Goal: Task Accomplishment & Management: Use online tool/utility

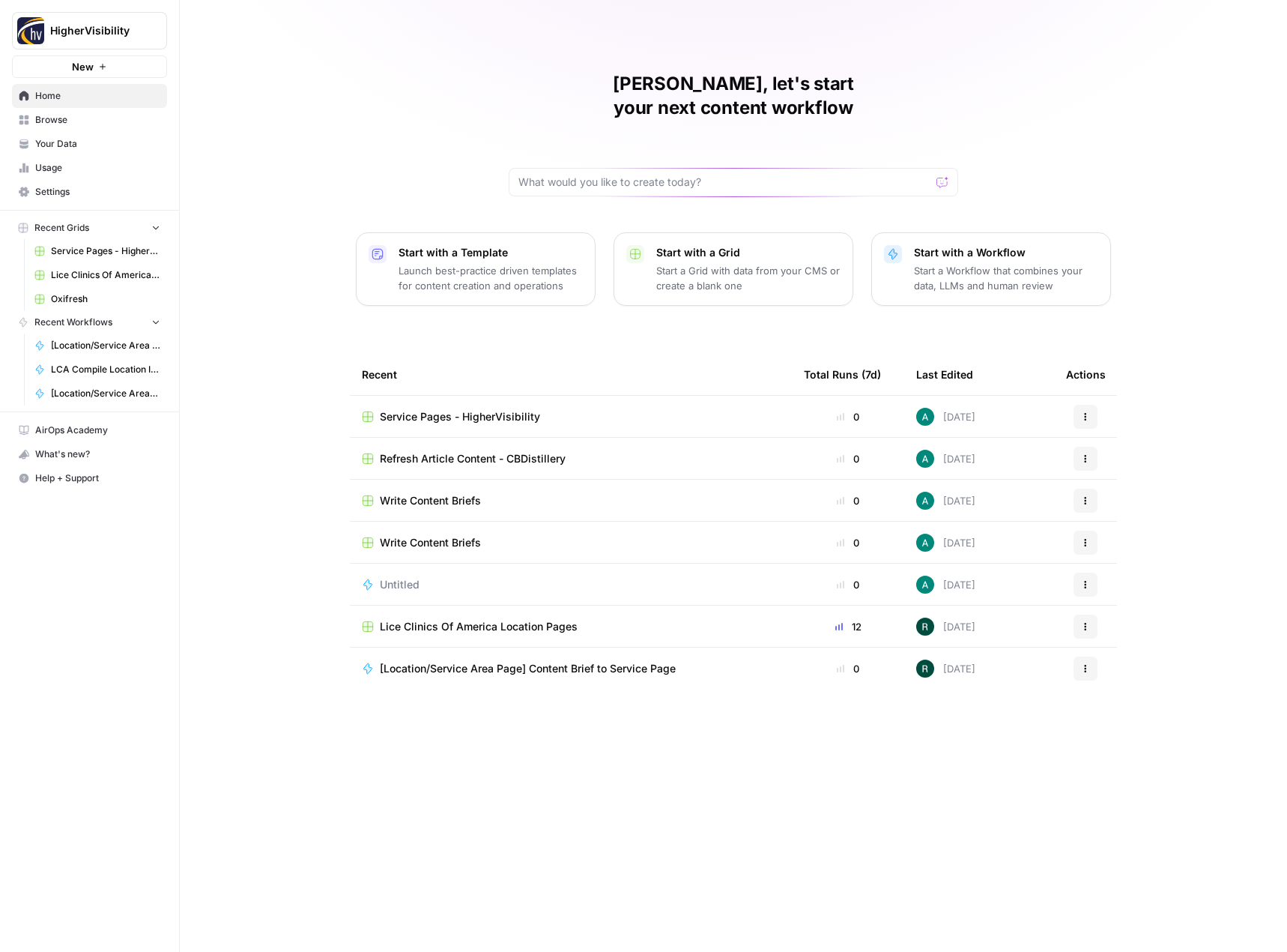
click at [99, 140] on span "Your Data" at bounding box center [97, 143] width 125 height 14
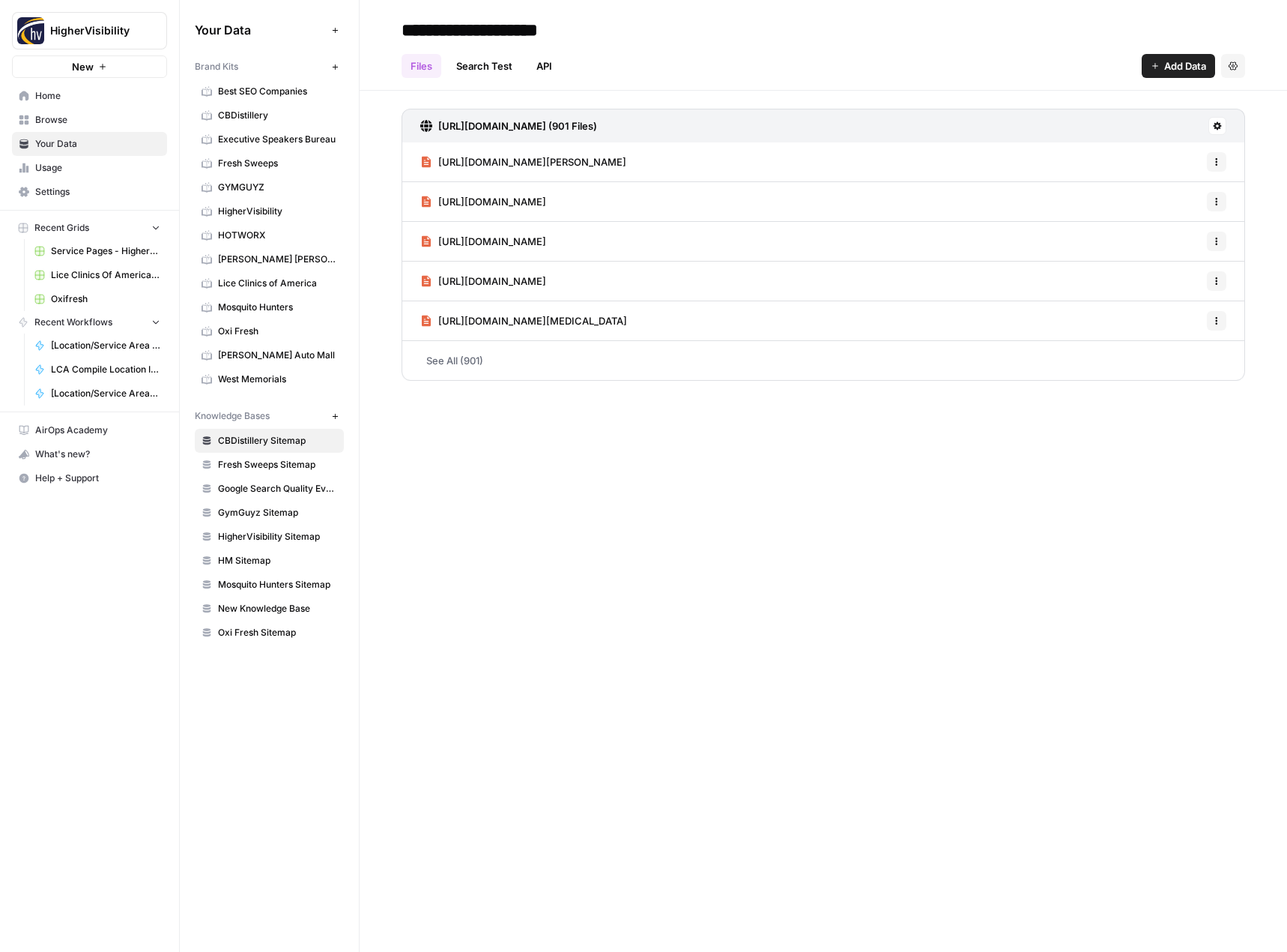
click at [67, 233] on span "Recent Grids" at bounding box center [61, 228] width 55 height 14
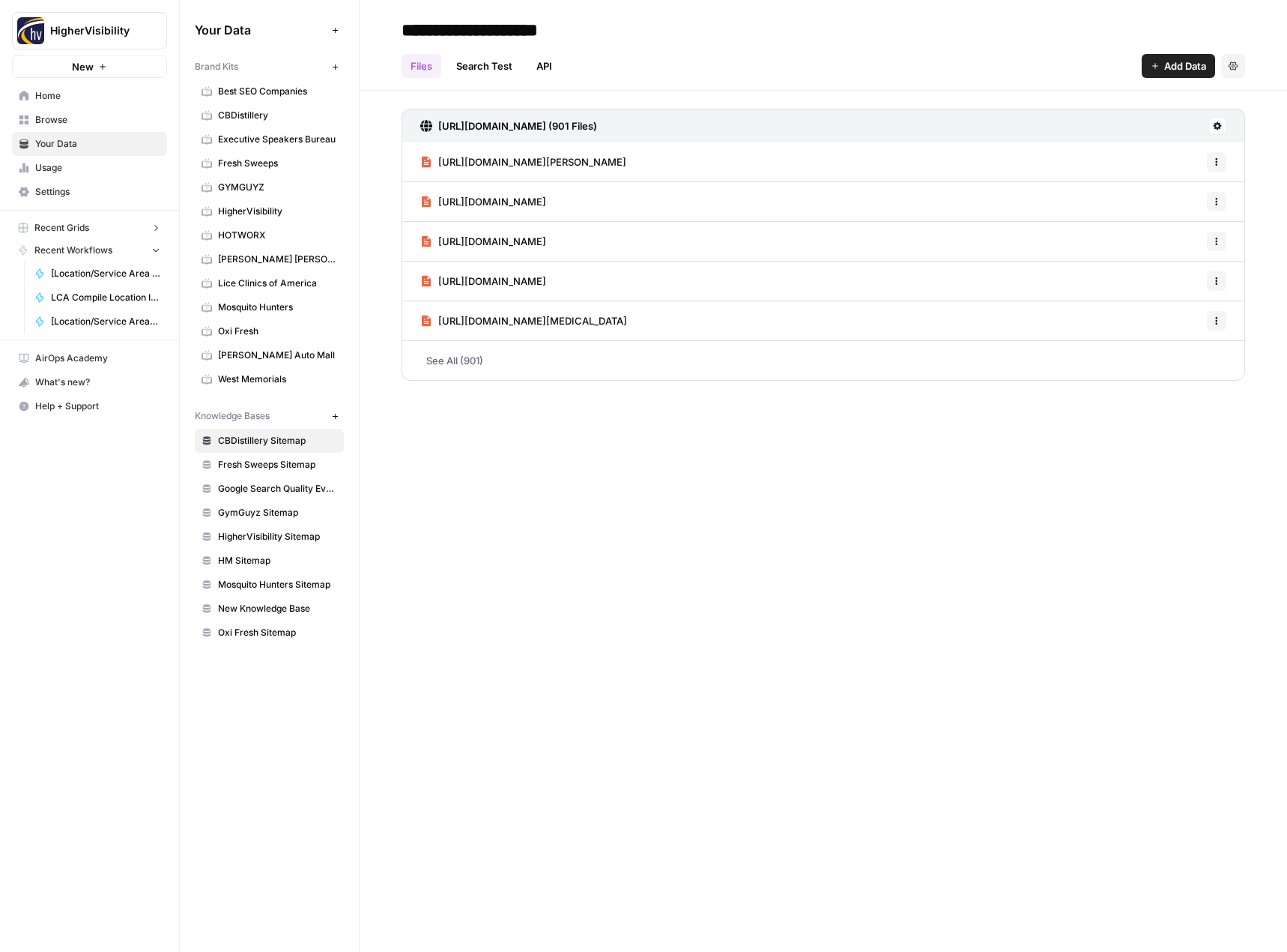
click at [67, 233] on span "Recent Grids" at bounding box center [61, 228] width 55 height 14
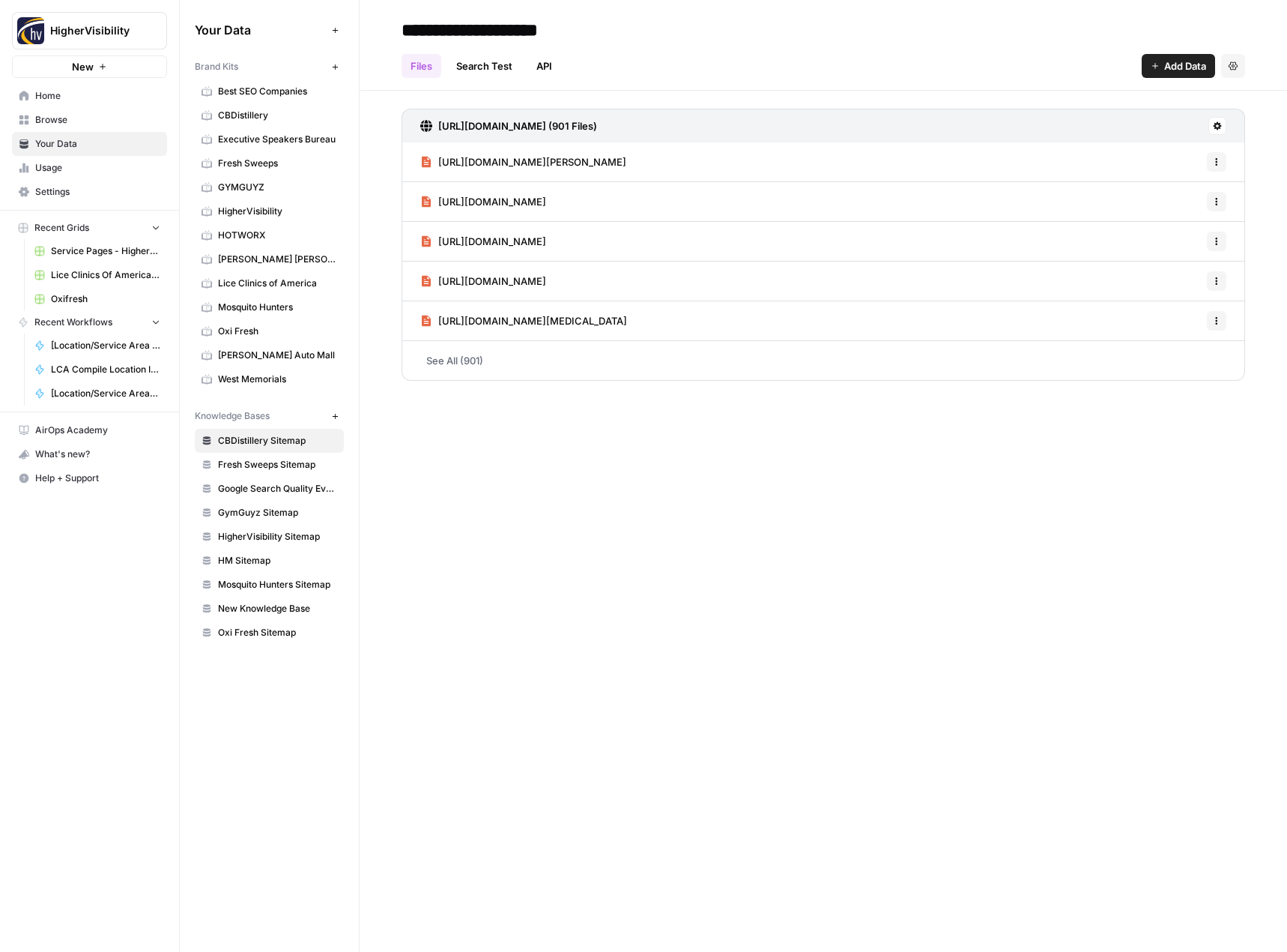
click at [74, 115] on span "Browse" at bounding box center [97, 119] width 125 height 14
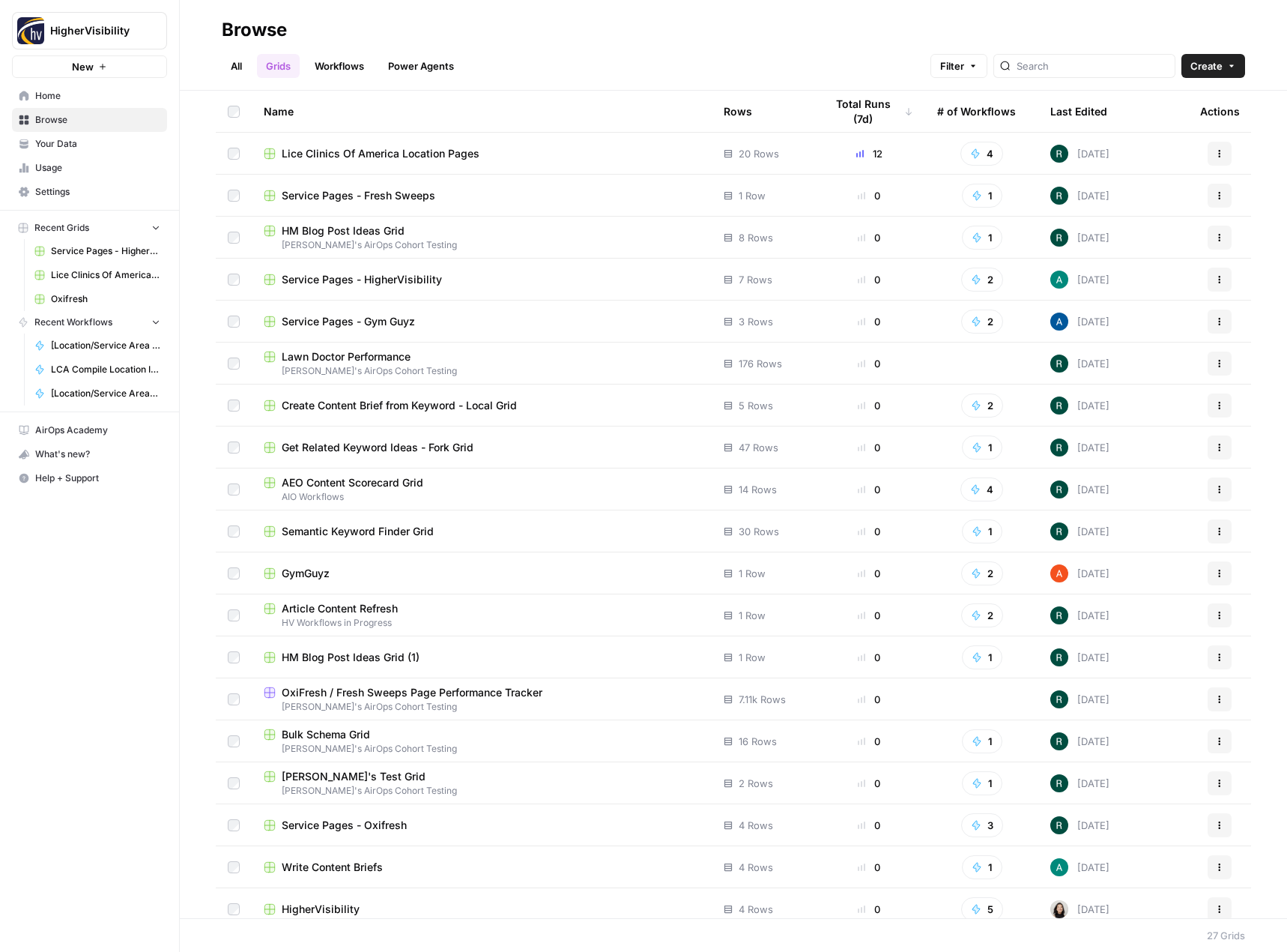
click at [988, 73] on button "Filter" at bounding box center [959, 66] width 57 height 24
click at [863, 46] on div "All Grids Workflows Power Agents Filter Create" at bounding box center [734, 60] width 1024 height 36
click at [1086, 110] on div "Last Edited" at bounding box center [1079, 111] width 57 height 41
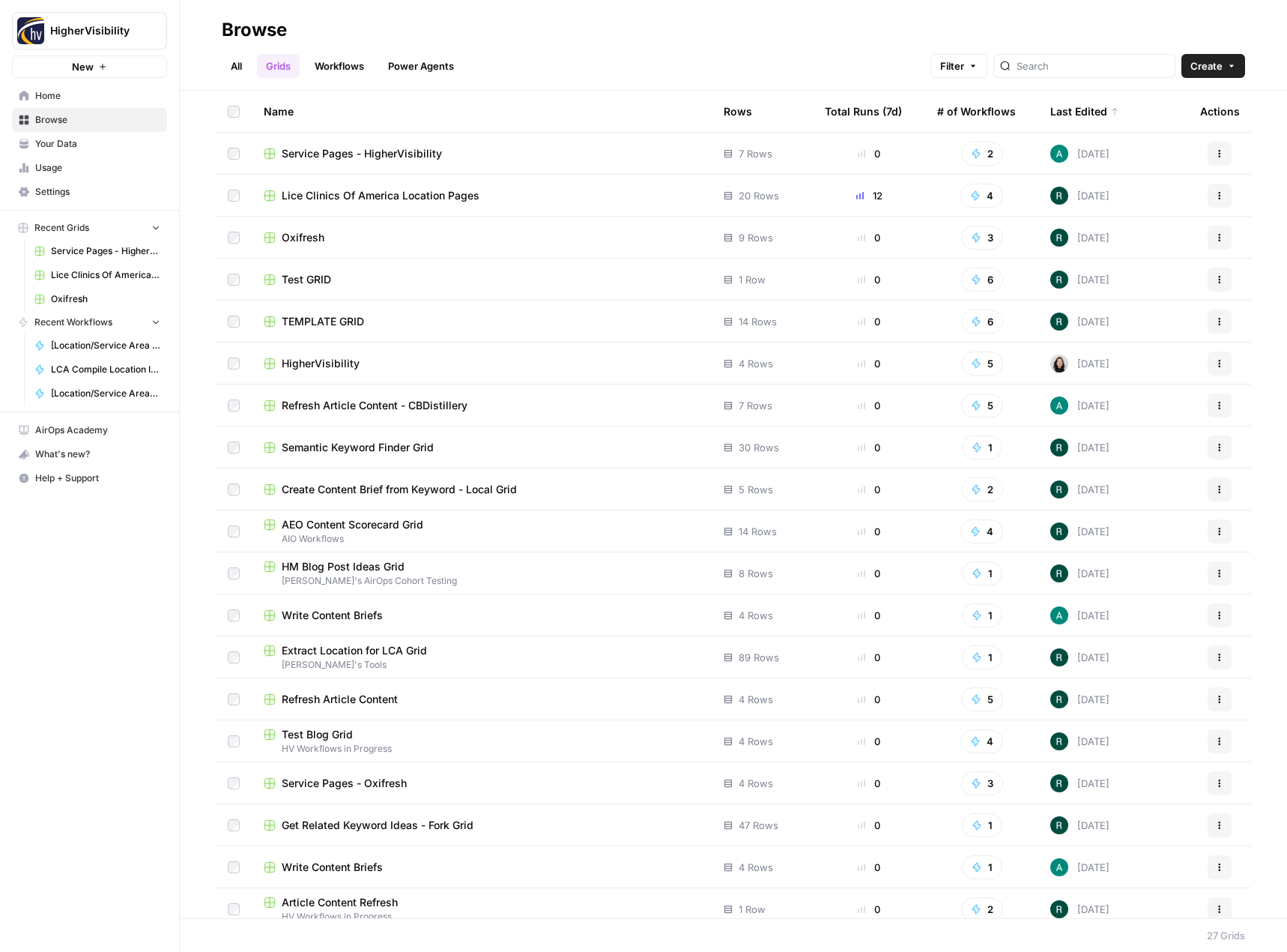
click at [1086, 110] on div "Last Edited" at bounding box center [1085, 111] width 69 height 41
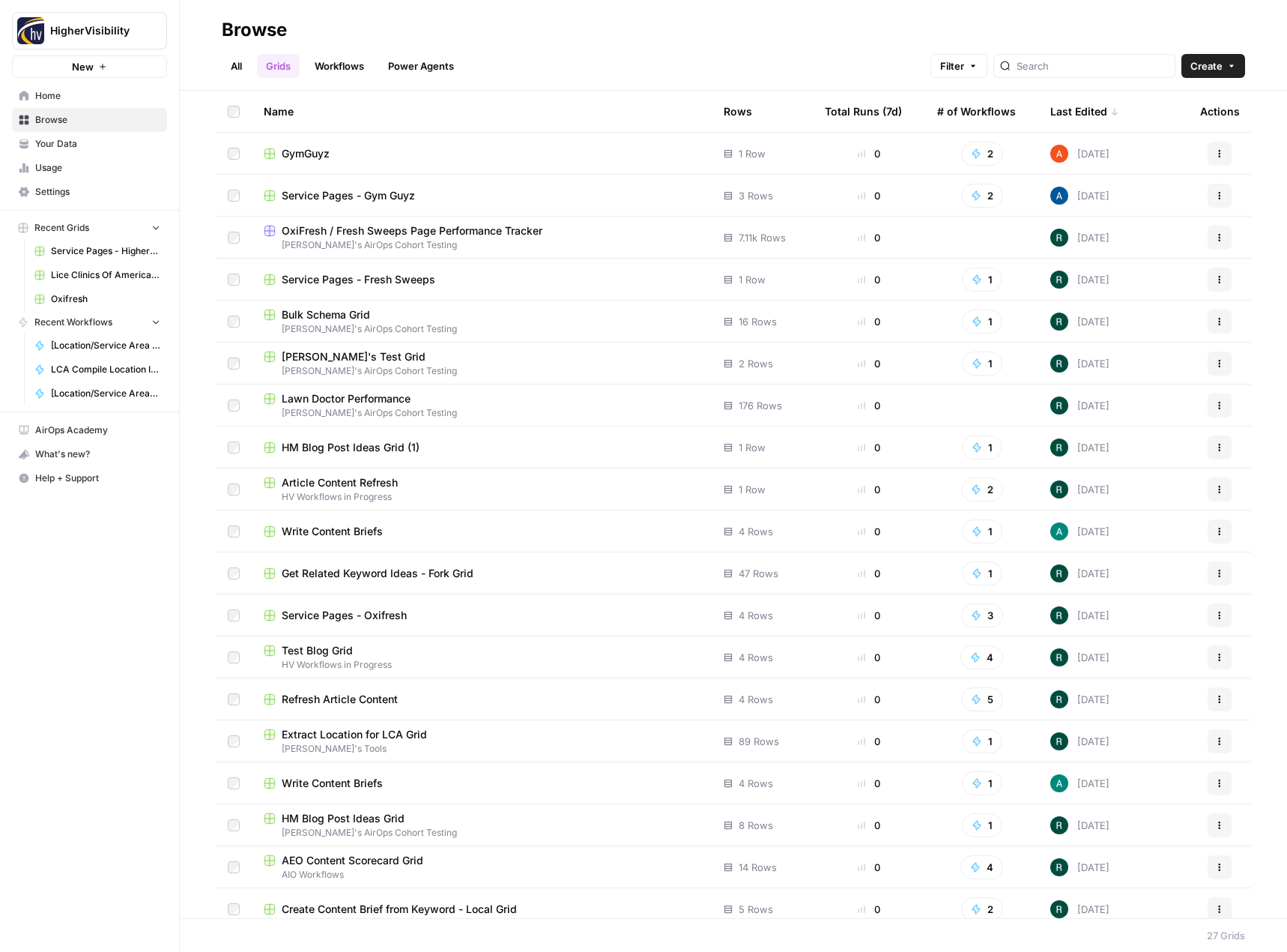
click at [1086, 110] on div "Last Edited" at bounding box center [1085, 111] width 69 height 41
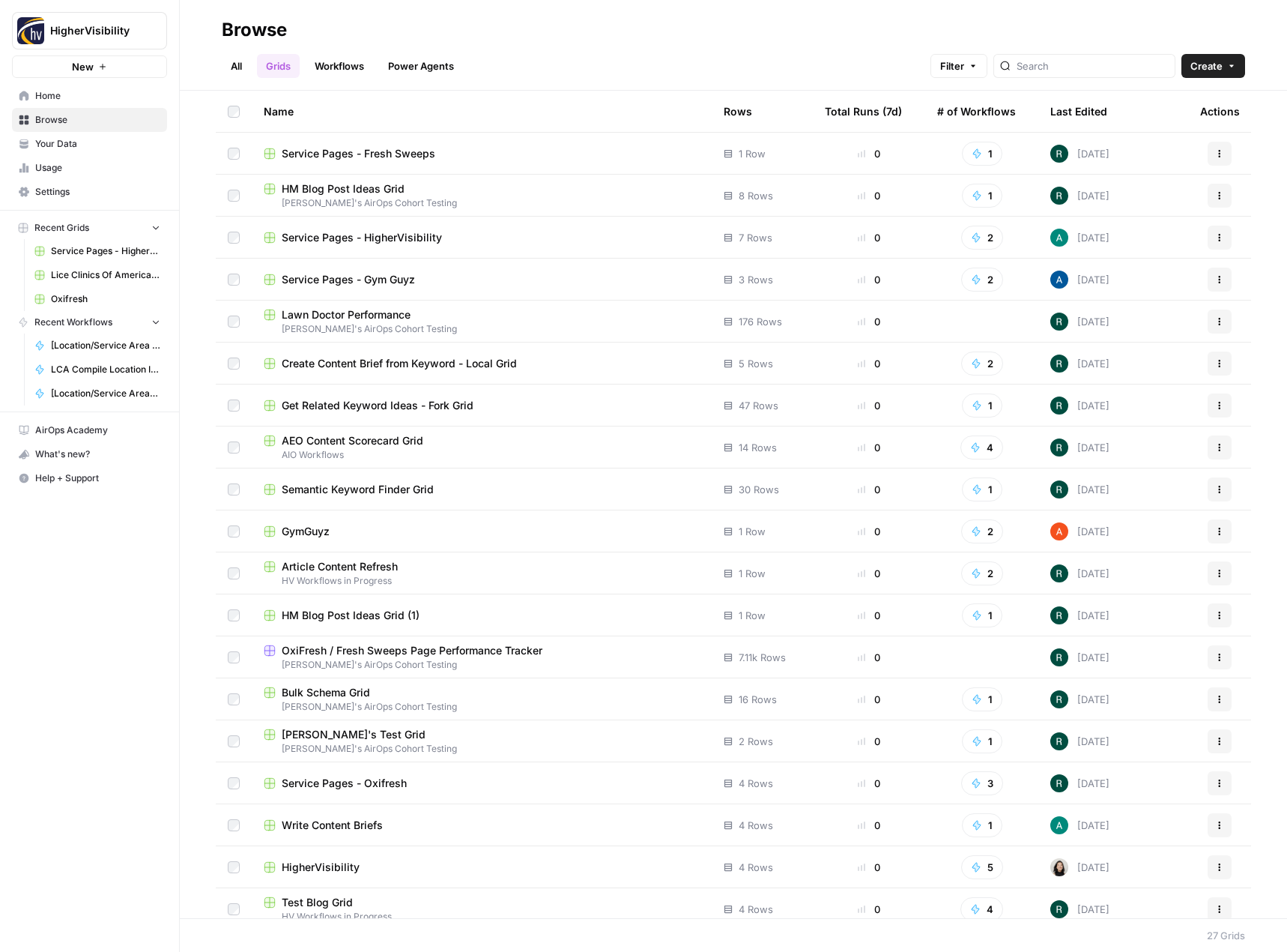
click at [345, 821] on span "Write Content Briefs" at bounding box center [332, 825] width 101 height 15
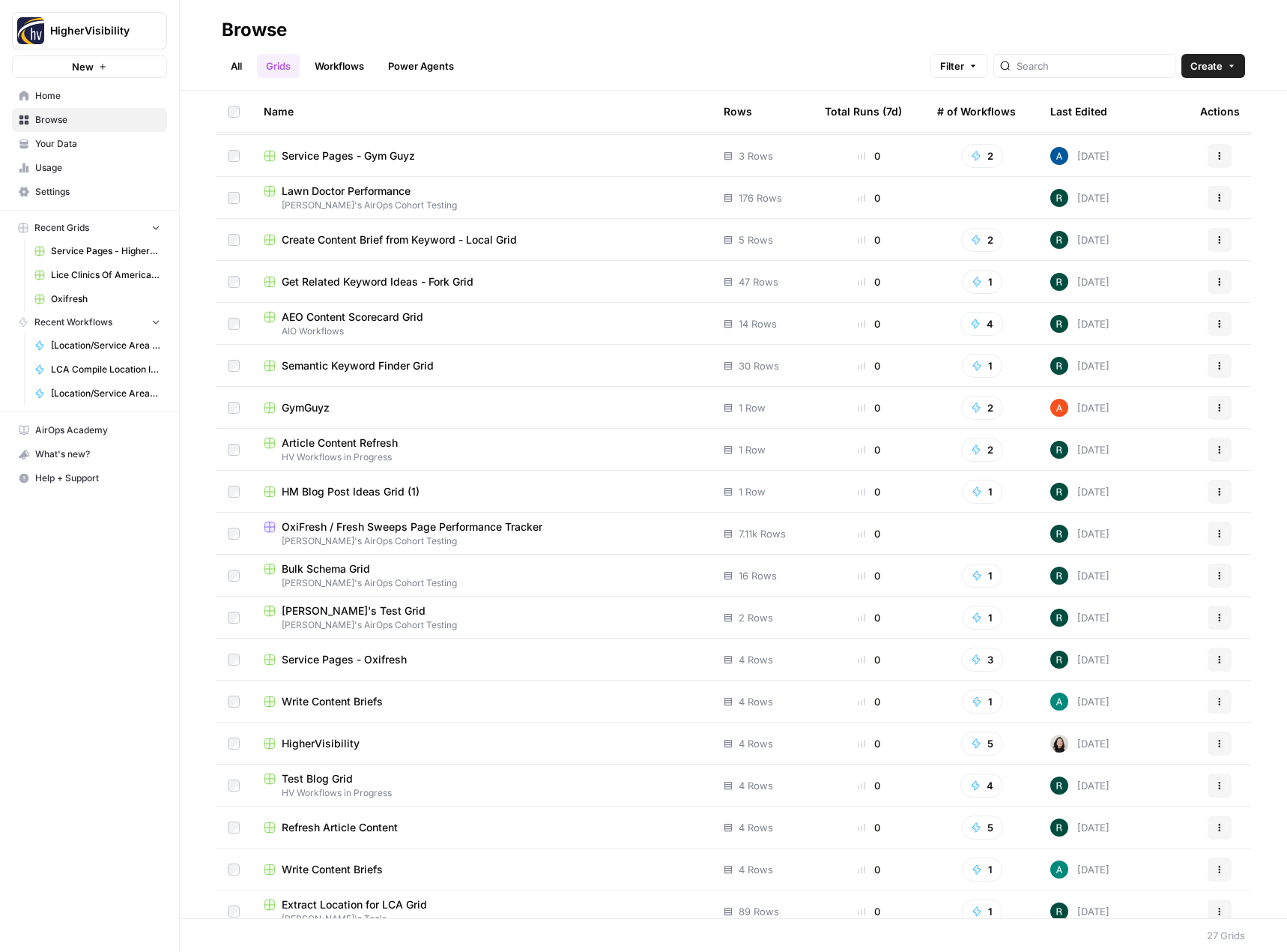
scroll to position [150, 0]
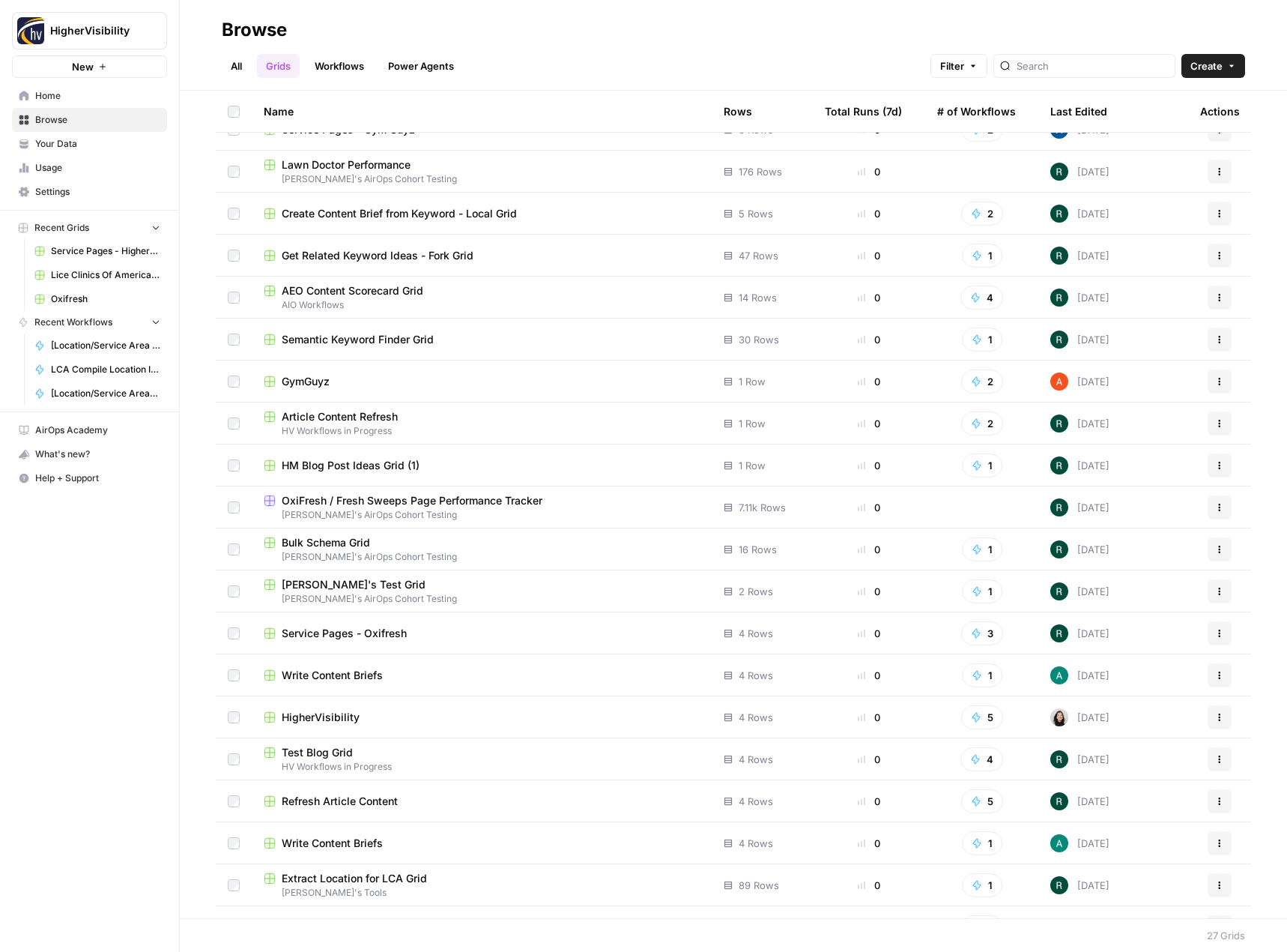
click at [363, 843] on span "Write Content Briefs" at bounding box center [332, 843] width 101 height 15
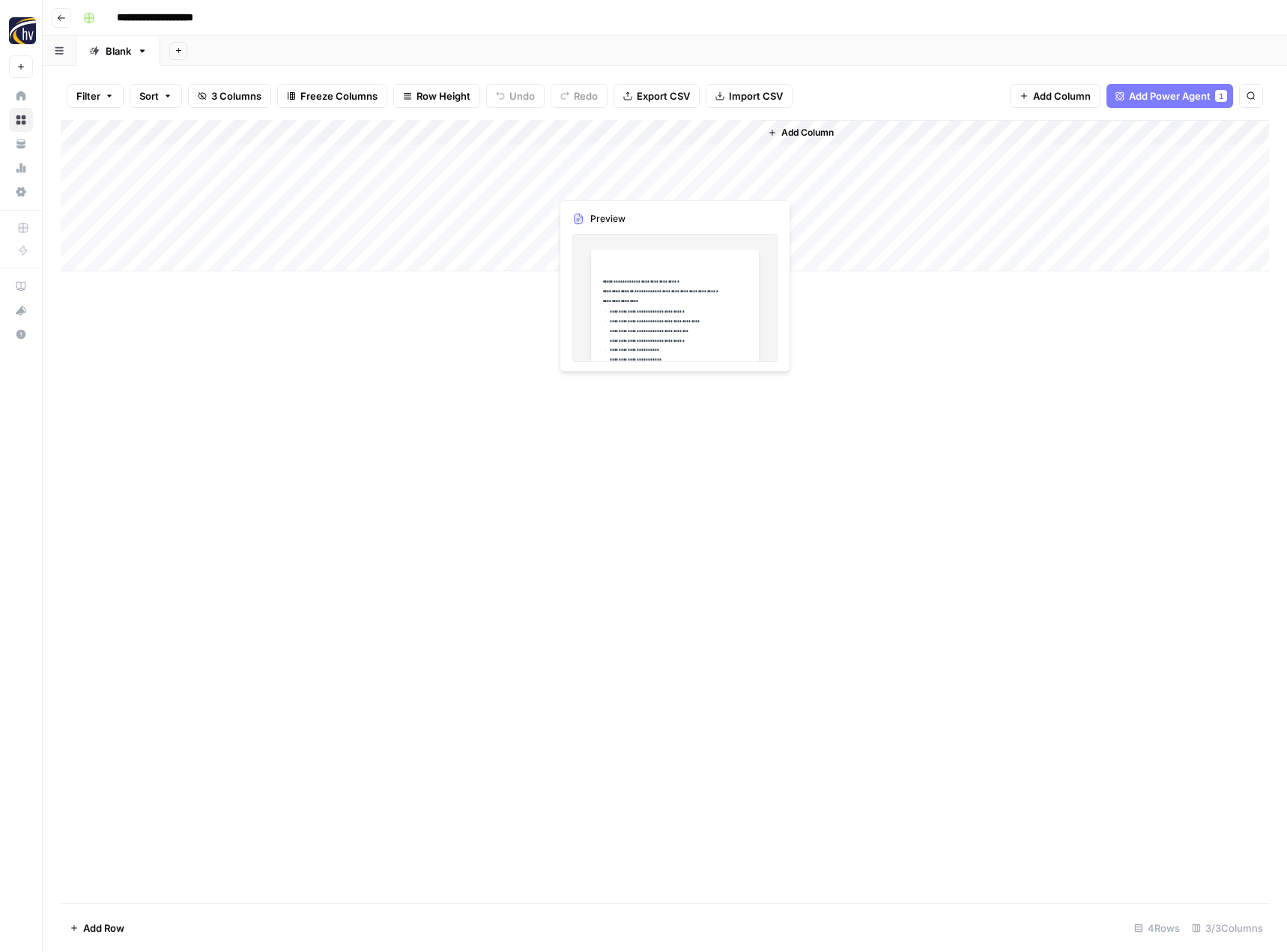
click at [599, 183] on div "Add Column" at bounding box center [665, 196] width 1209 height 151
click at [599, 183] on div at bounding box center [655, 182] width 211 height 28
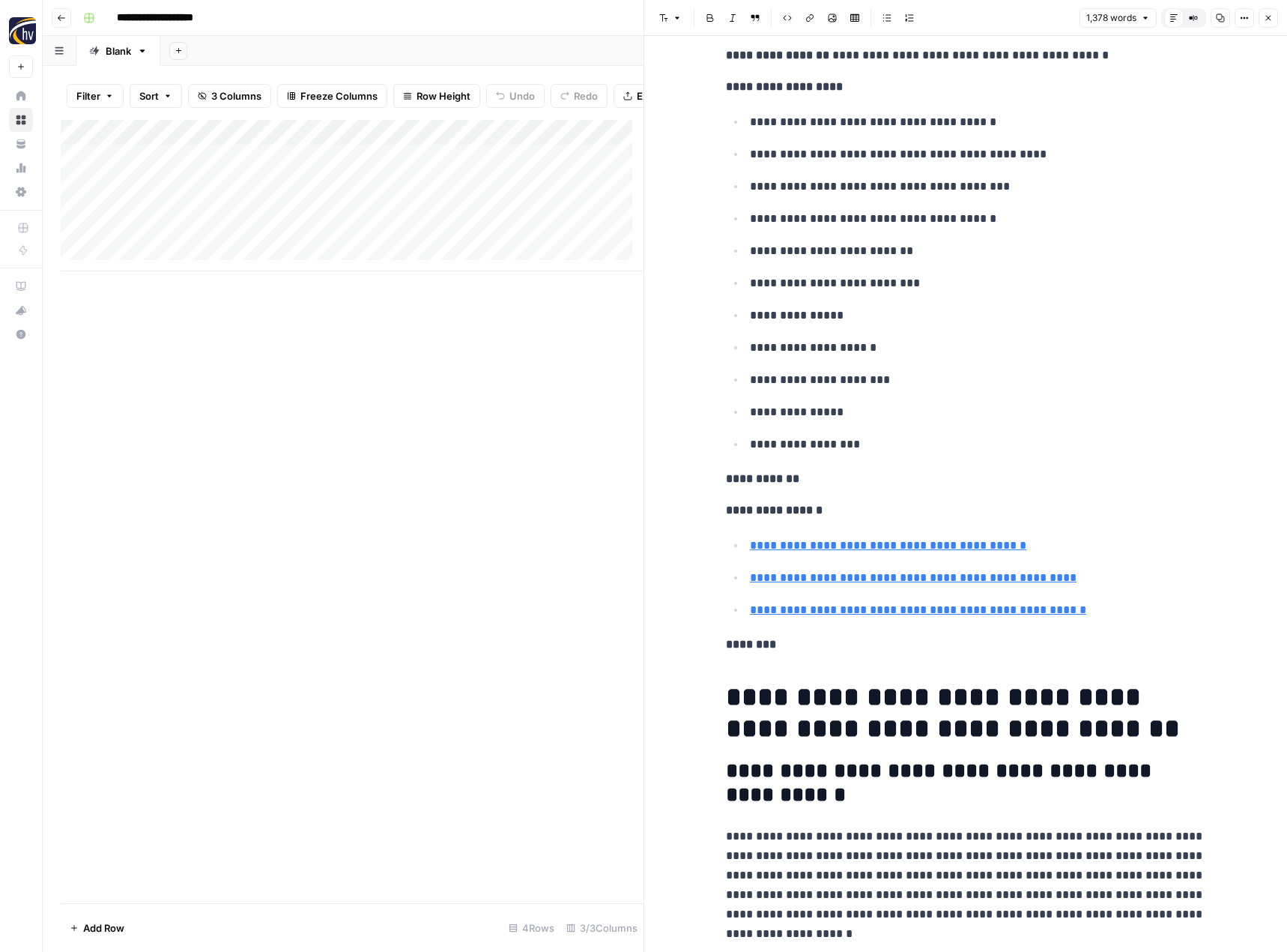
scroll to position [375, 0]
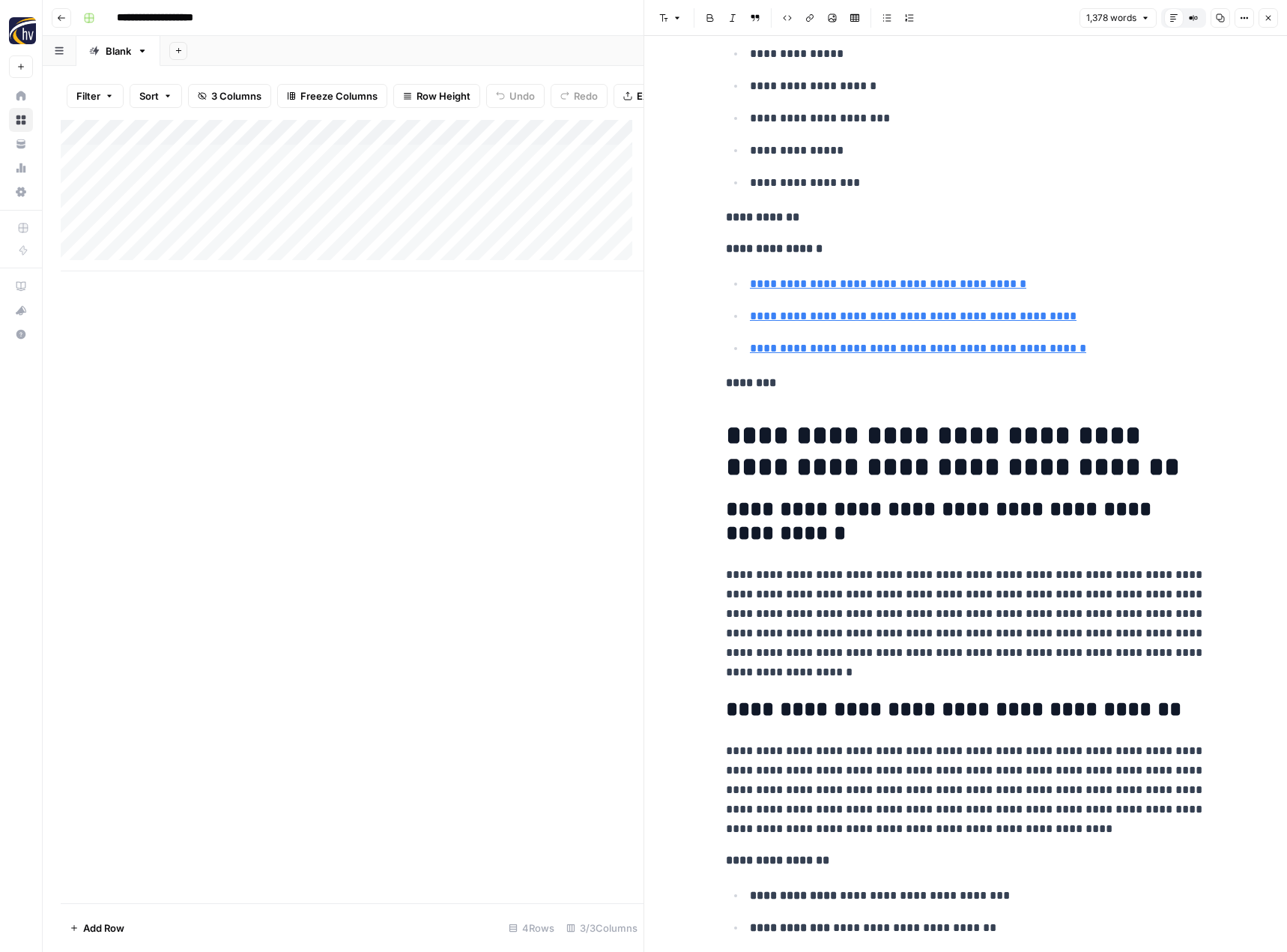
click at [281, 241] on div "Add Column" at bounding box center [352, 196] width 583 height 151
click at [614, 244] on div "Add Column" at bounding box center [352, 196] width 583 height 151
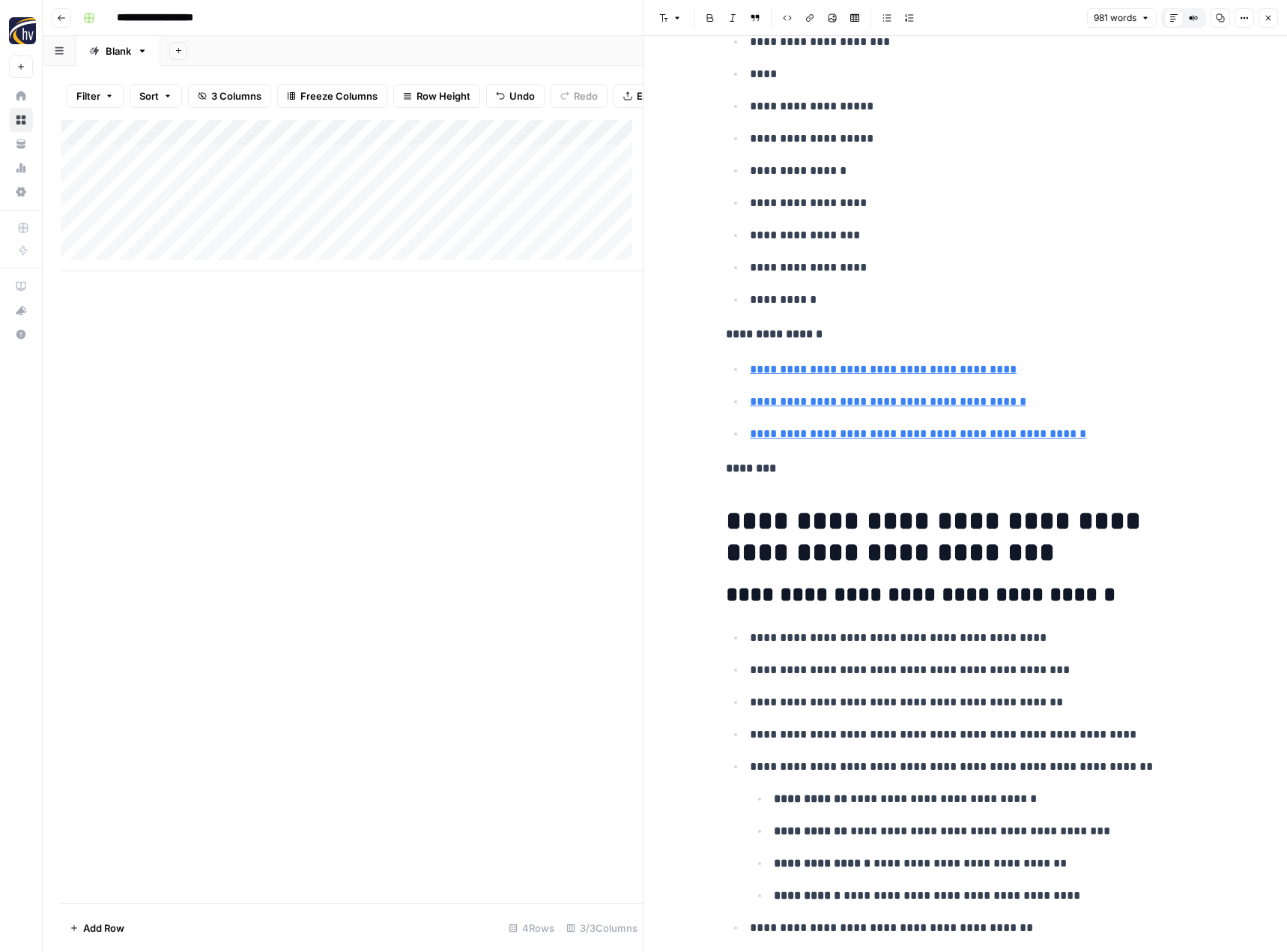
scroll to position [599, 0]
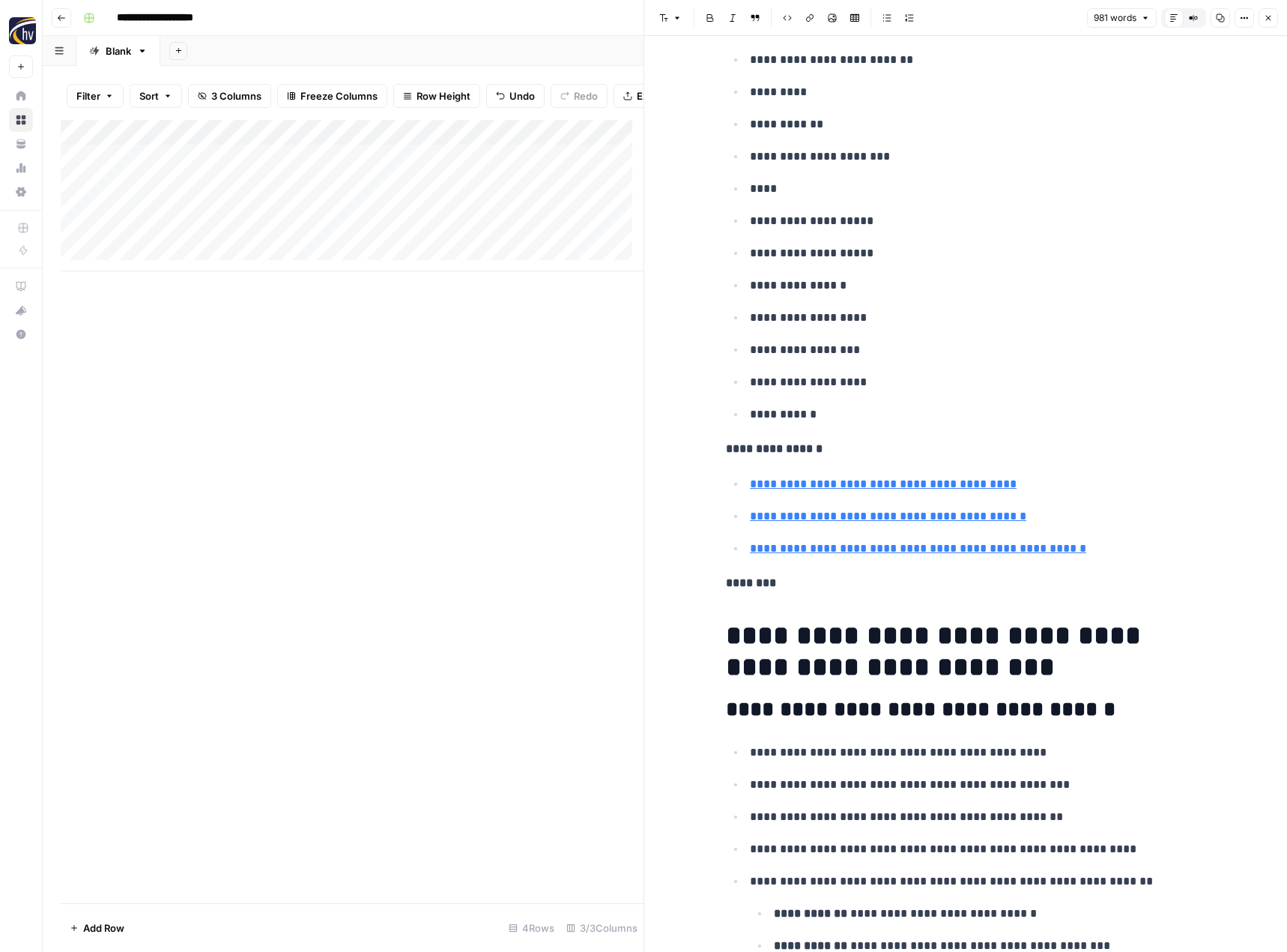
click at [227, 224] on div "Add Column" at bounding box center [352, 196] width 583 height 151
click at [601, 223] on div "Add Column" at bounding box center [352, 196] width 583 height 151
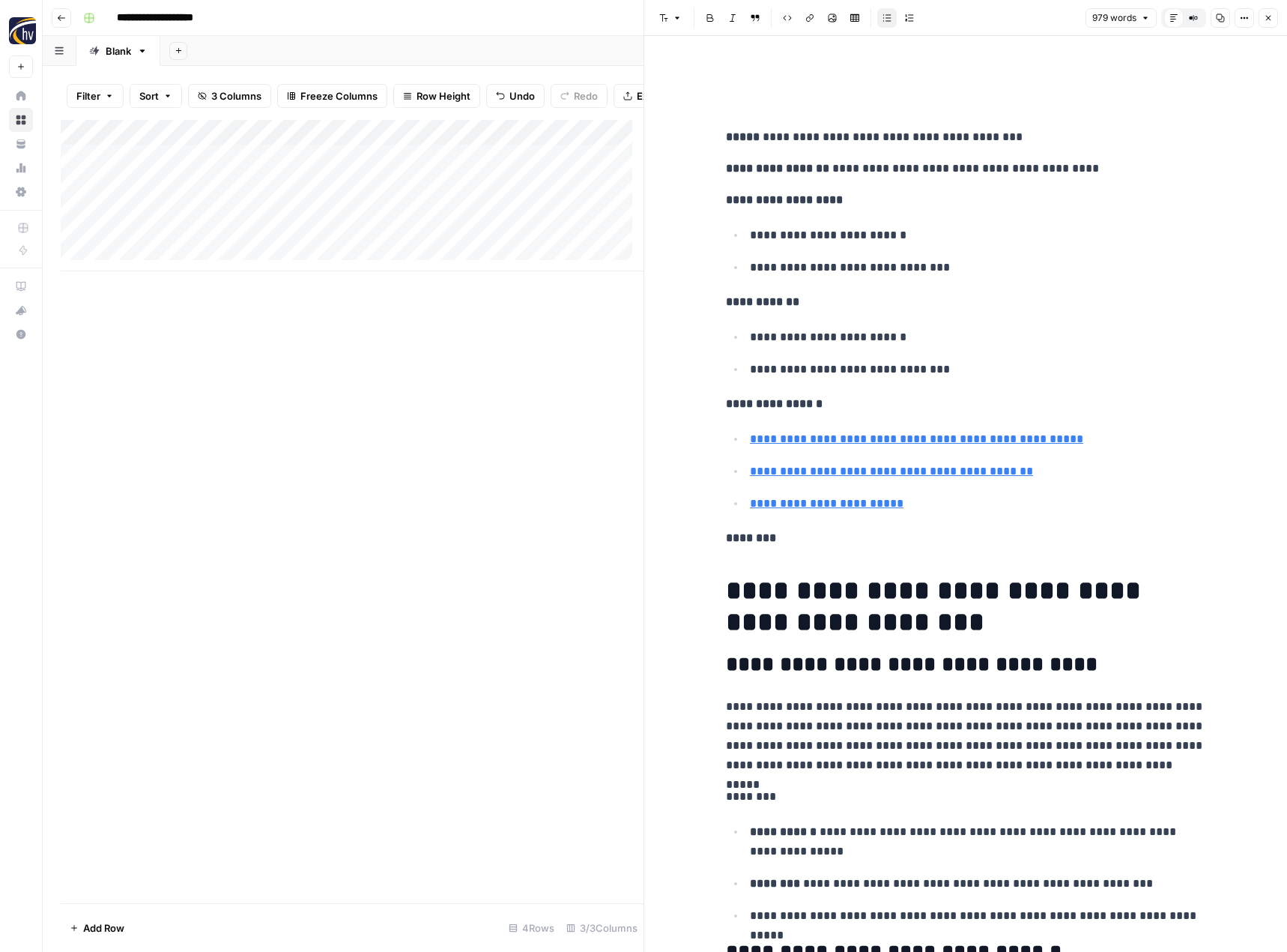
scroll to position [11, 0]
click at [152, 259] on div "Add Column" at bounding box center [352, 196] width 583 height 151
click at [207, 255] on textarea at bounding box center [207, 259] width 247 height 21
paste textarea "**********"
type textarea "**********"
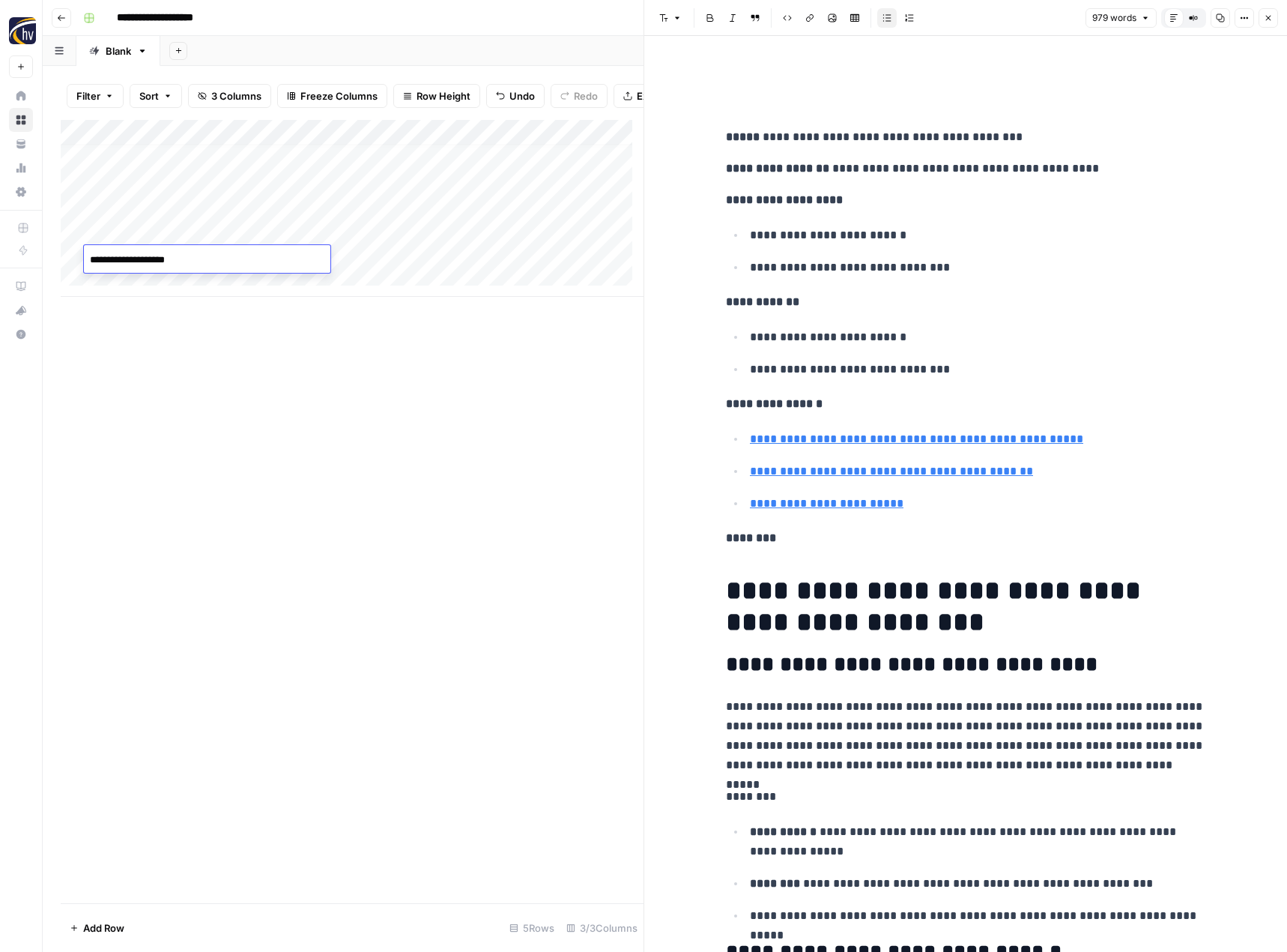
click at [356, 257] on div "Add Column" at bounding box center [352, 209] width 583 height 177
click at [146, 283] on div "Add Column" at bounding box center [352, 209] width 583 height 177
click at [146, 283] on textarea at bounding box center [207, 286] width 247 height 21
type textarea "**********"
click at [361, 282] on div "Add Column" at bounding box center [352, 221] width 583 height 202
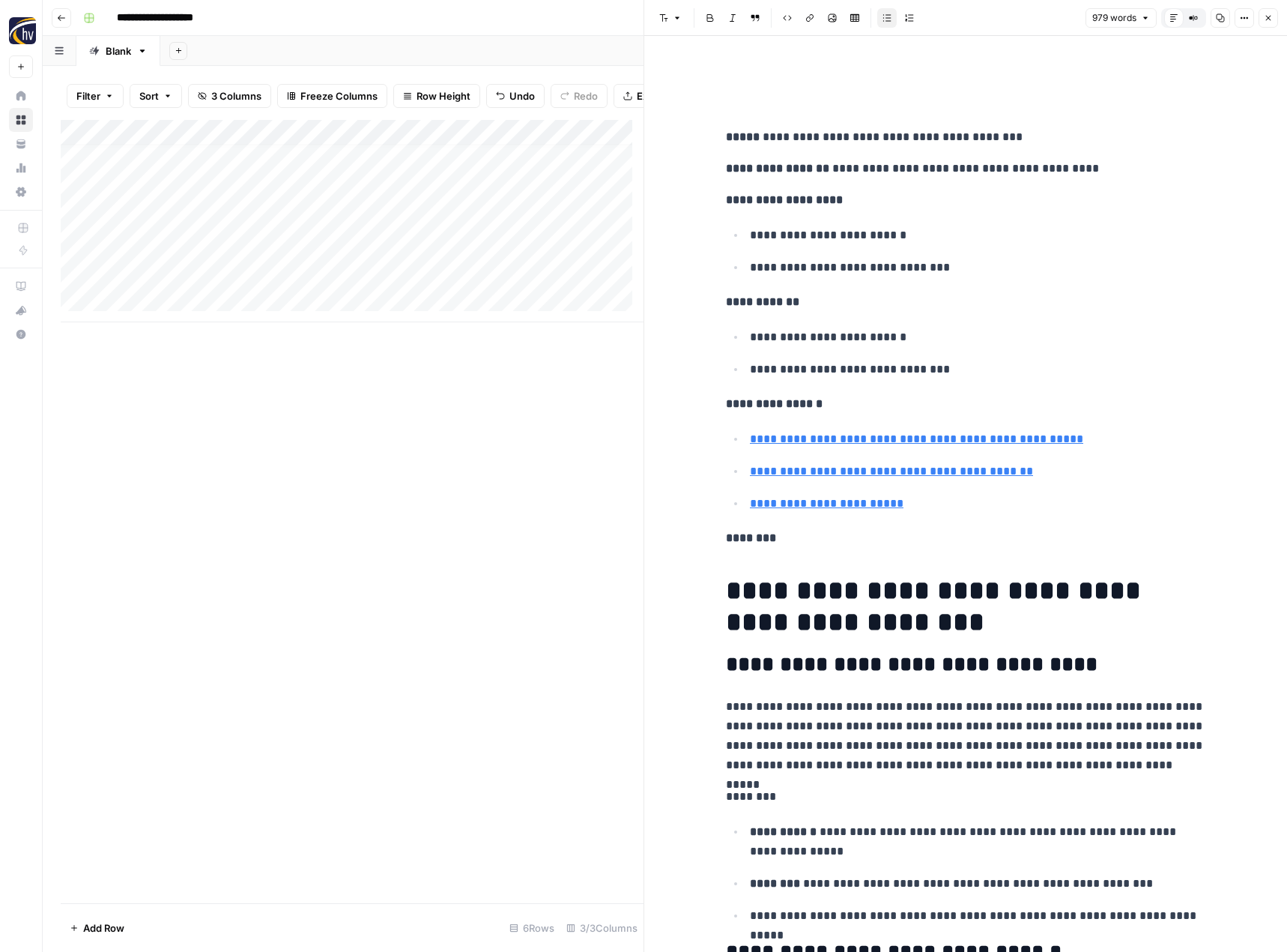
click at [162, 306] on div "Add Column" at bounding box center [352, 221] width 583 height 202
type textarea "**********"
click at [390, 315] on div "Add Column" at bounding box center [352, 234] width 583 height 228
click at [1266, 14] on icon "button" at bounding box center [1268, 18] width 9 height 9
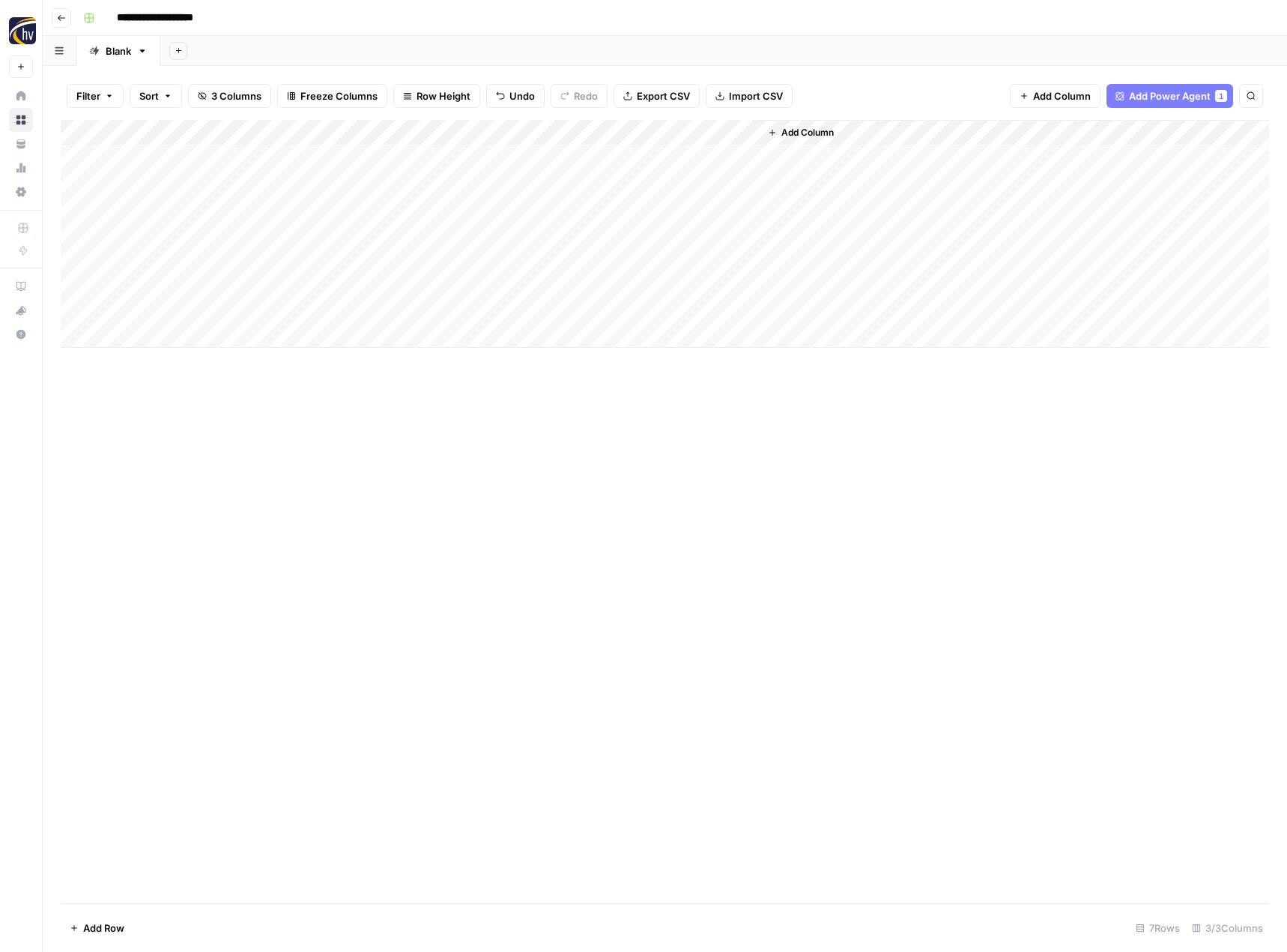
click at [421, 255] on div "Add Column" at bounding box center [665, 234] width 1209 height 228
click at [421, 255] on div at bounding box center [439, 259] width 224 height 28
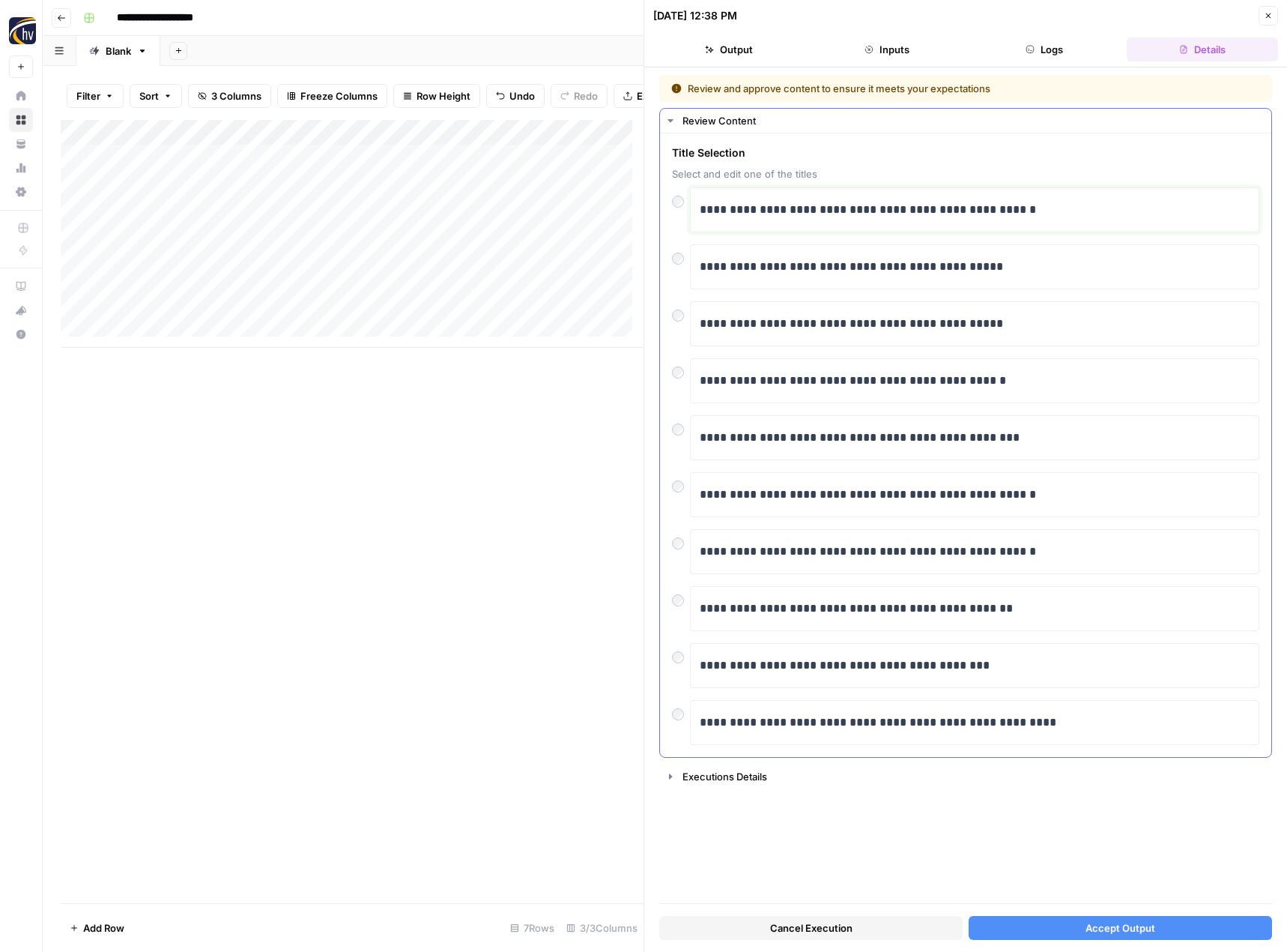
click at [751, 217] on p "**********" at bounding box center [974, 209] width 550 height 19
click at [1089, 920] on span "Accept Output" at bounding box center [1121, 927] width 70 height 15
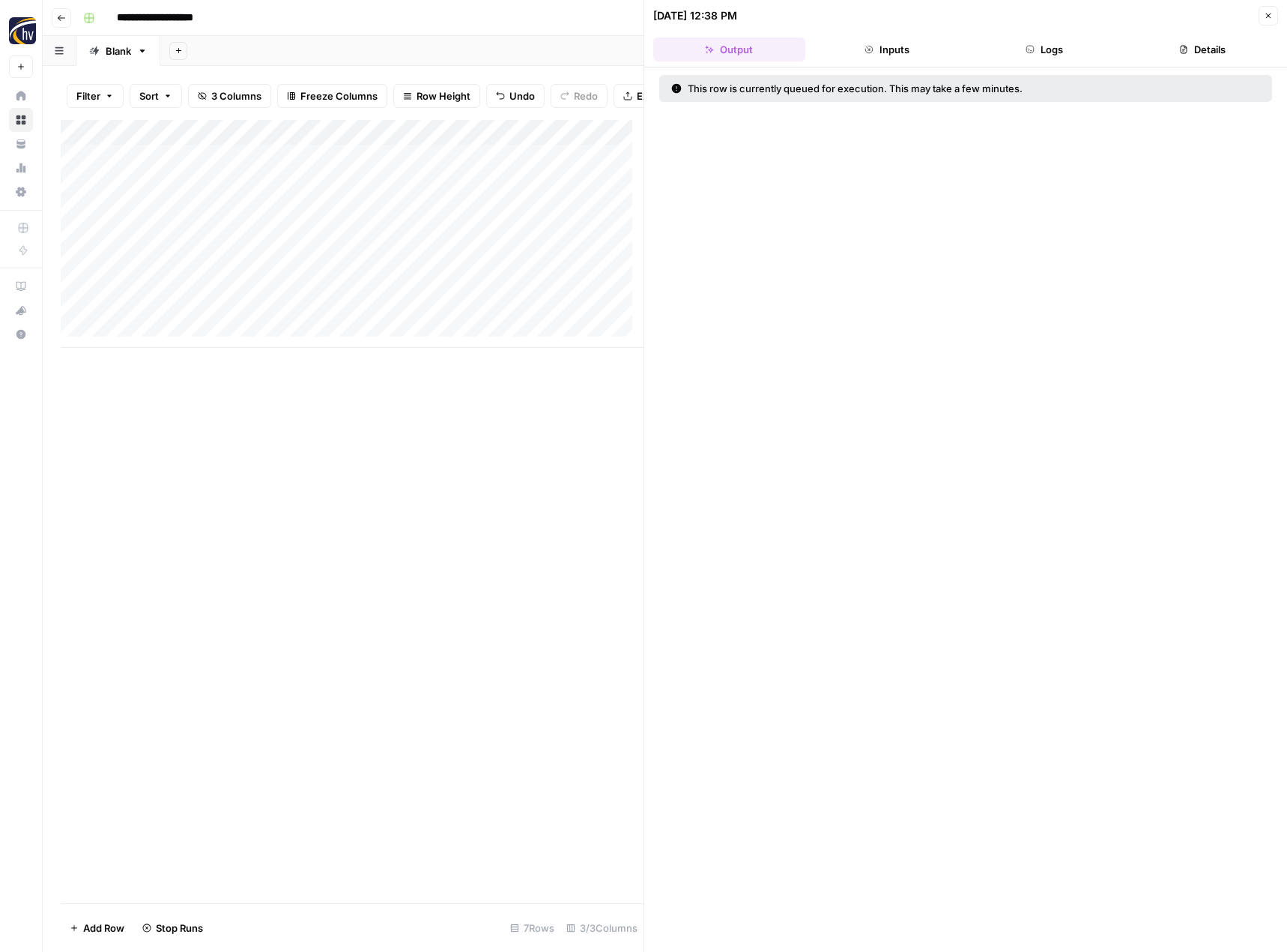
click at [405, 295] on div "Add Column" at bounding box center [352, 234] width 583 height 228
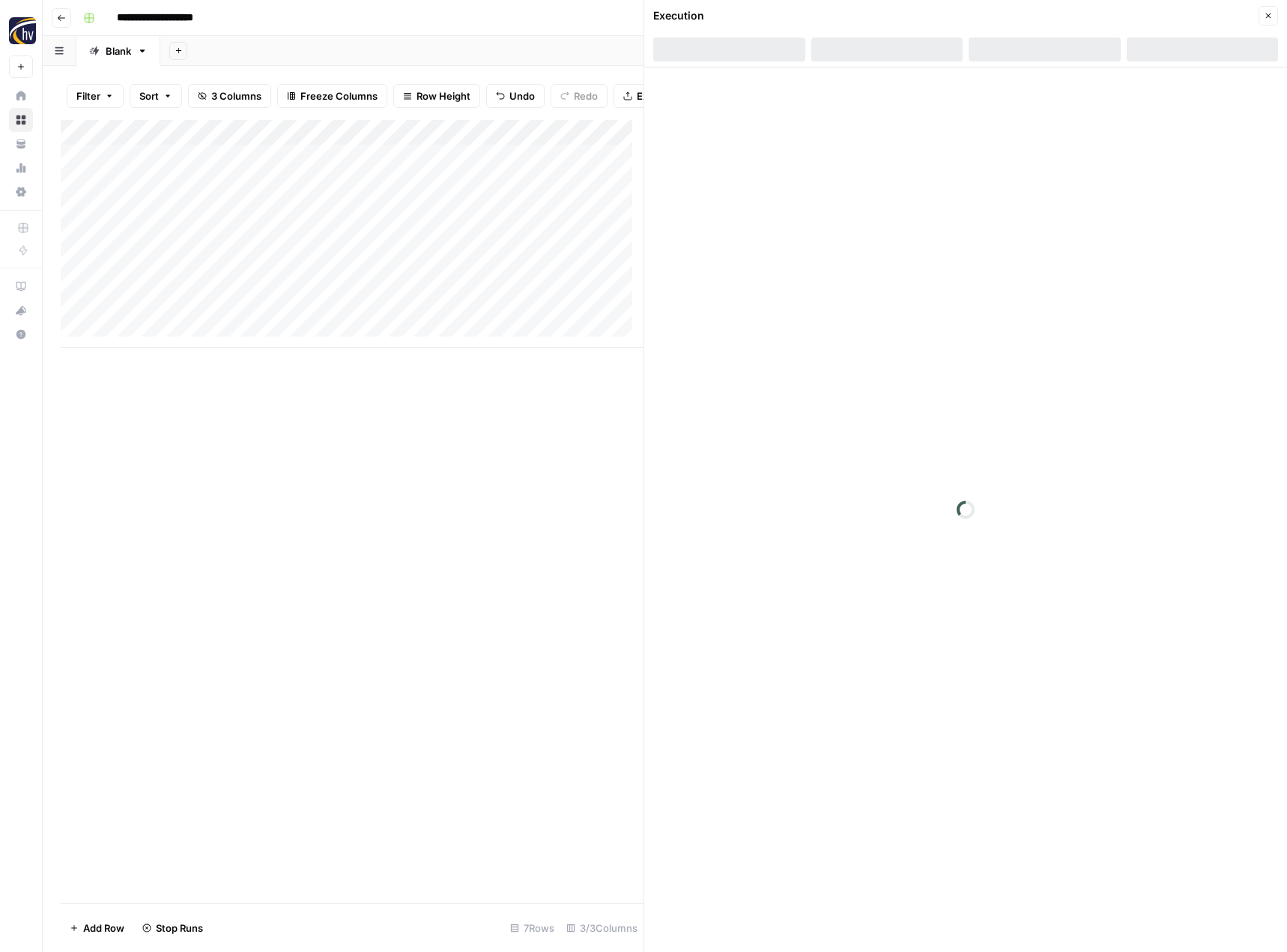
click at [405, 295] on div at bounding box center [439, 295] width 224 height 28
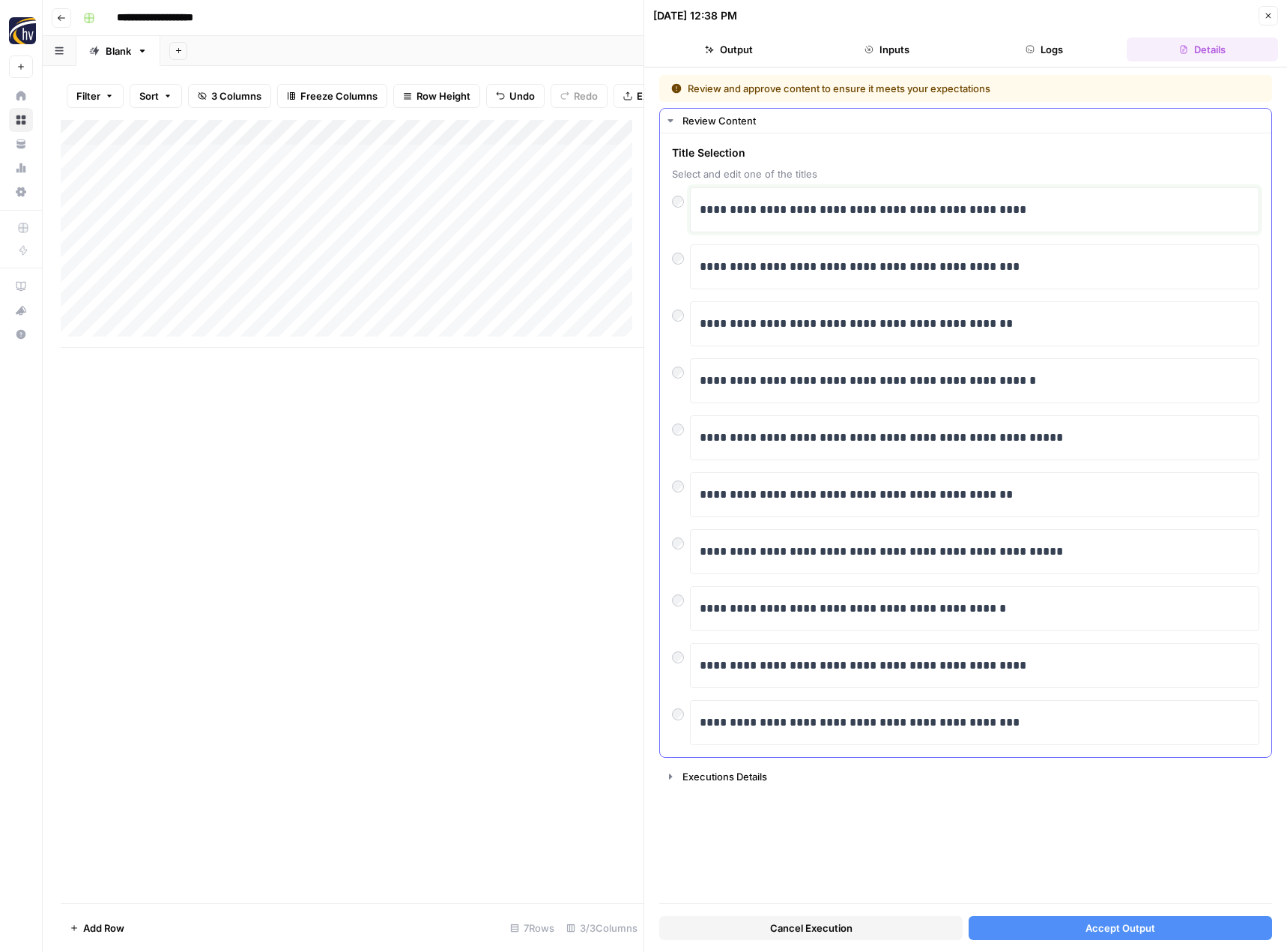
click at [735, 217] on p "**********" at bounding box center [974, 209] width 550 height 19
click at [1057, 916] on button "Accept Output" at bounding box center [1120, 927] width 303 height 24
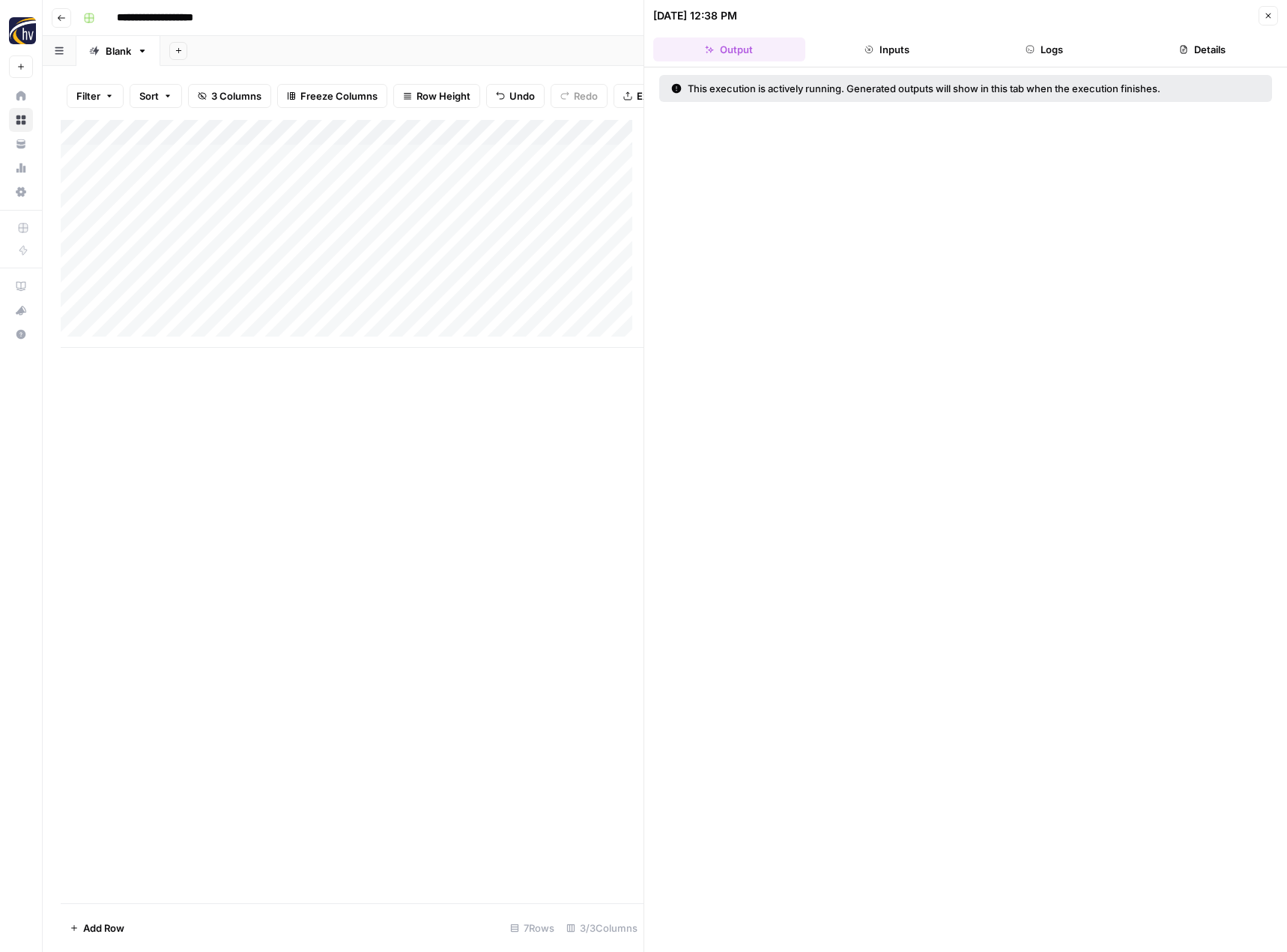
click at [355, 320] on div "Add Column" at bounding box center [352, 234] width 583 height 228
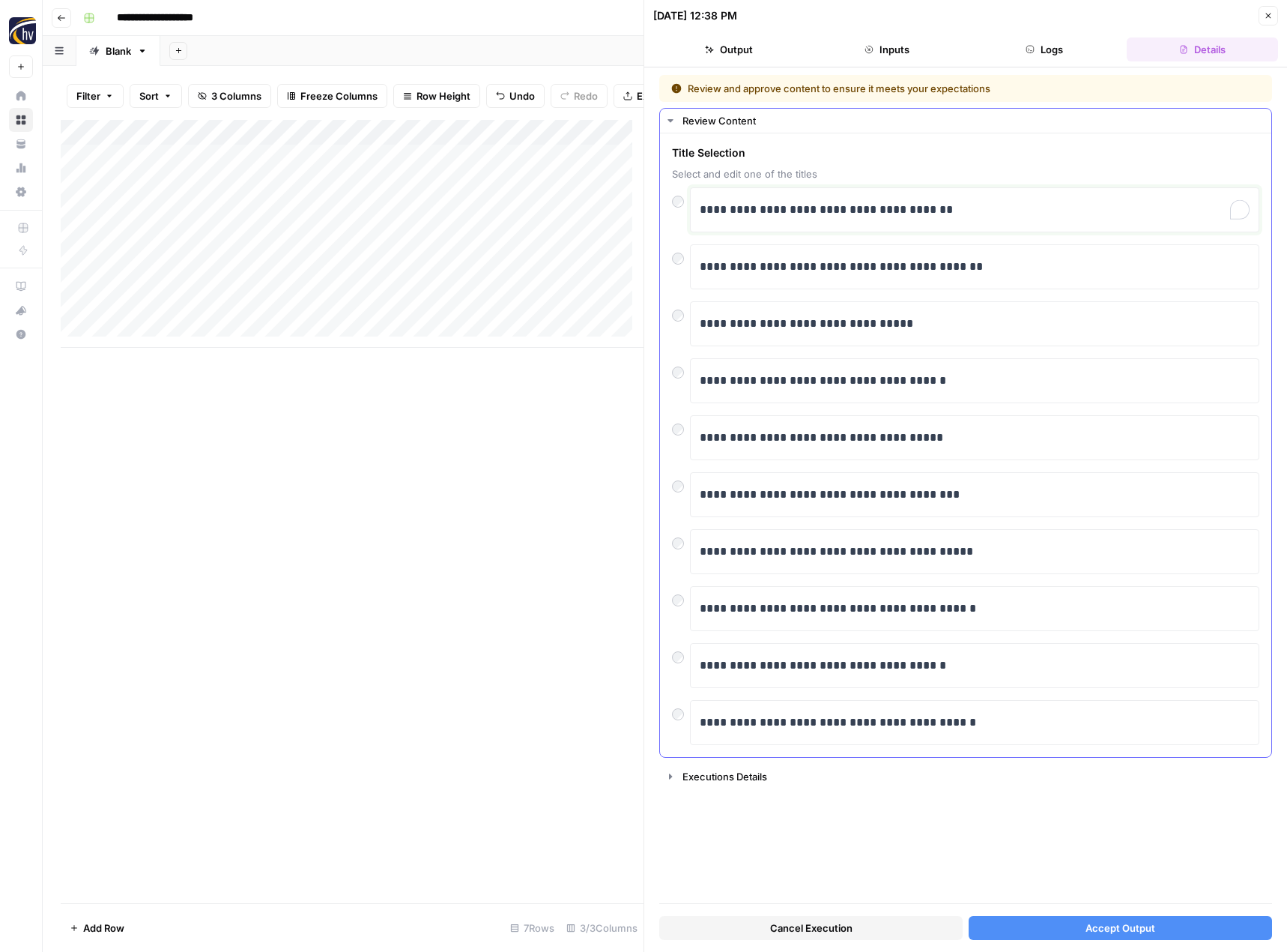
click at [810, 205] on p "**********" at bounding box center [974, 209] width 550 height 19
click at [1058, 915] on button "Accept Output" at bounding box center [1120, 927] width 303 height 24
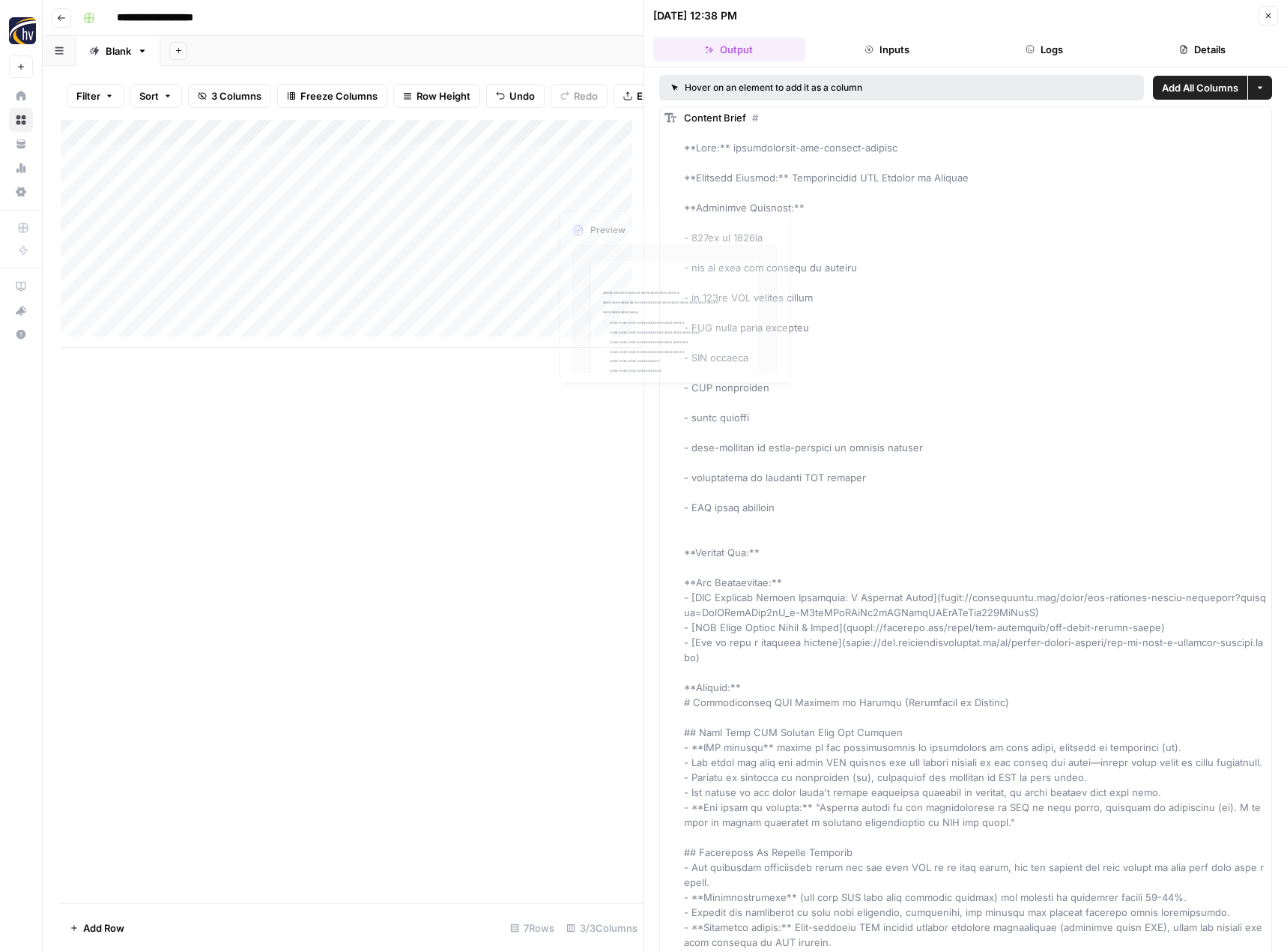
click at [588, 174] on div "Add Column" at bounding box center [352, 234] width 583 height 228
click at [601, 292] on div "Add Column" at bounding box center [352, 234] width 583 height 228
click at [606, 146] on div "Add Column" at bounding box center [352, 234] width 583 height 228
click at [413, 472] on div "Add Column" at bounding box center [352, 512] width 583 height 783
click at [590, 174] on div "Add Column" at bounding box center [352, 234] width 583 height 228
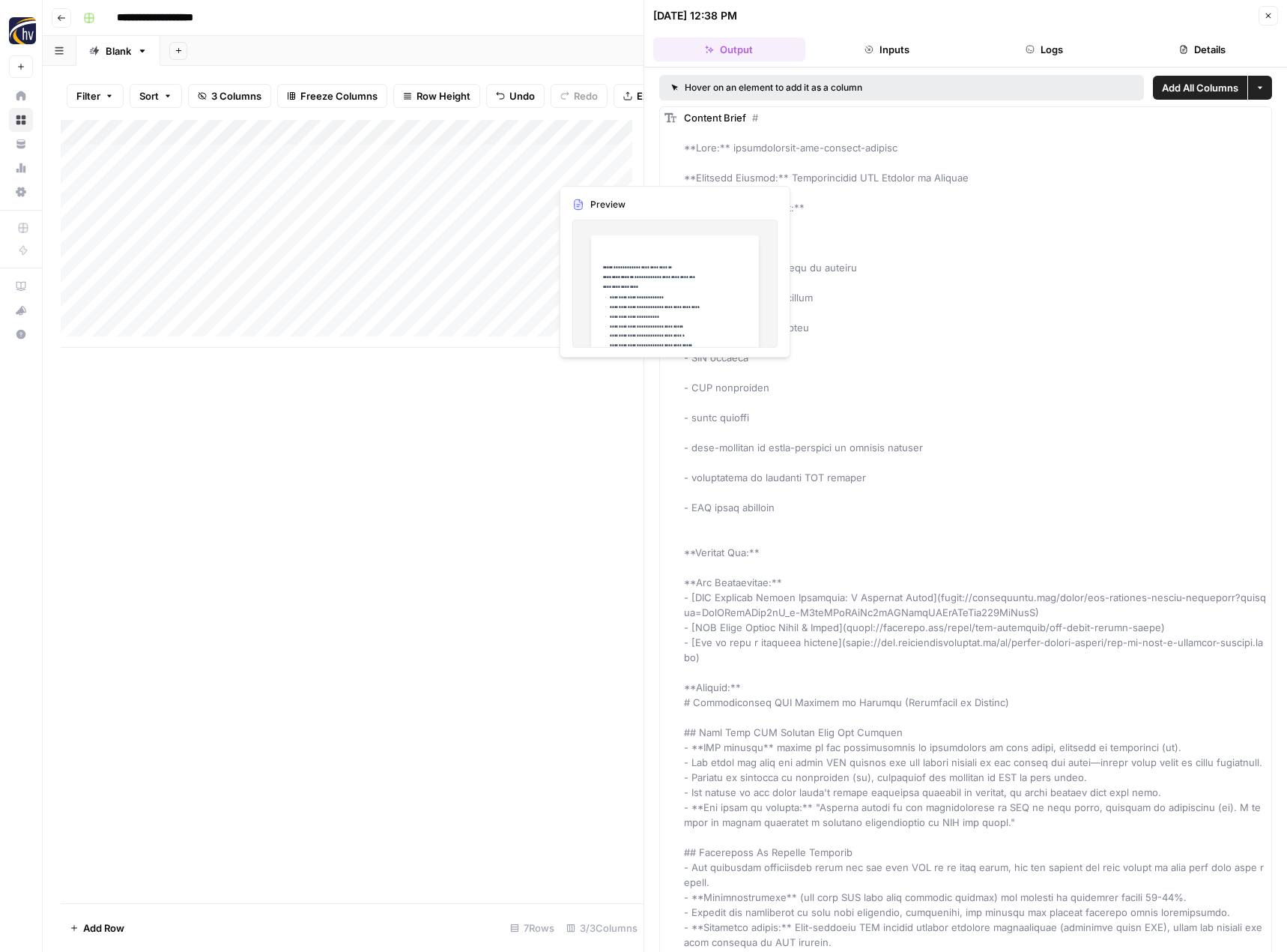
click at [590, 174] on div "Add Column" at bounding box center [352, 234] width 583 height 228
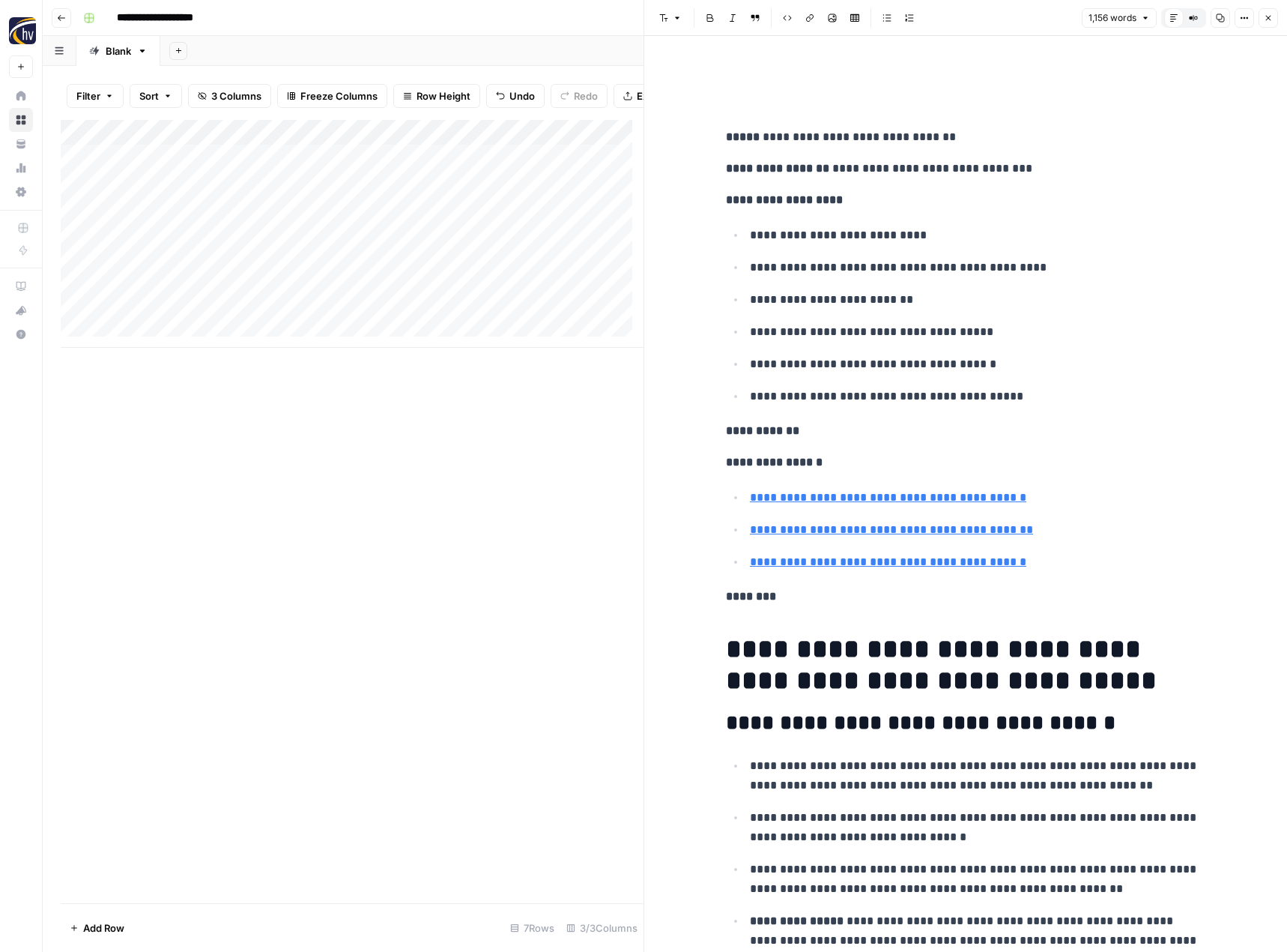
click at [584, 302] on div "Add Column" at bounding box center [352, 234] width 583 height 228
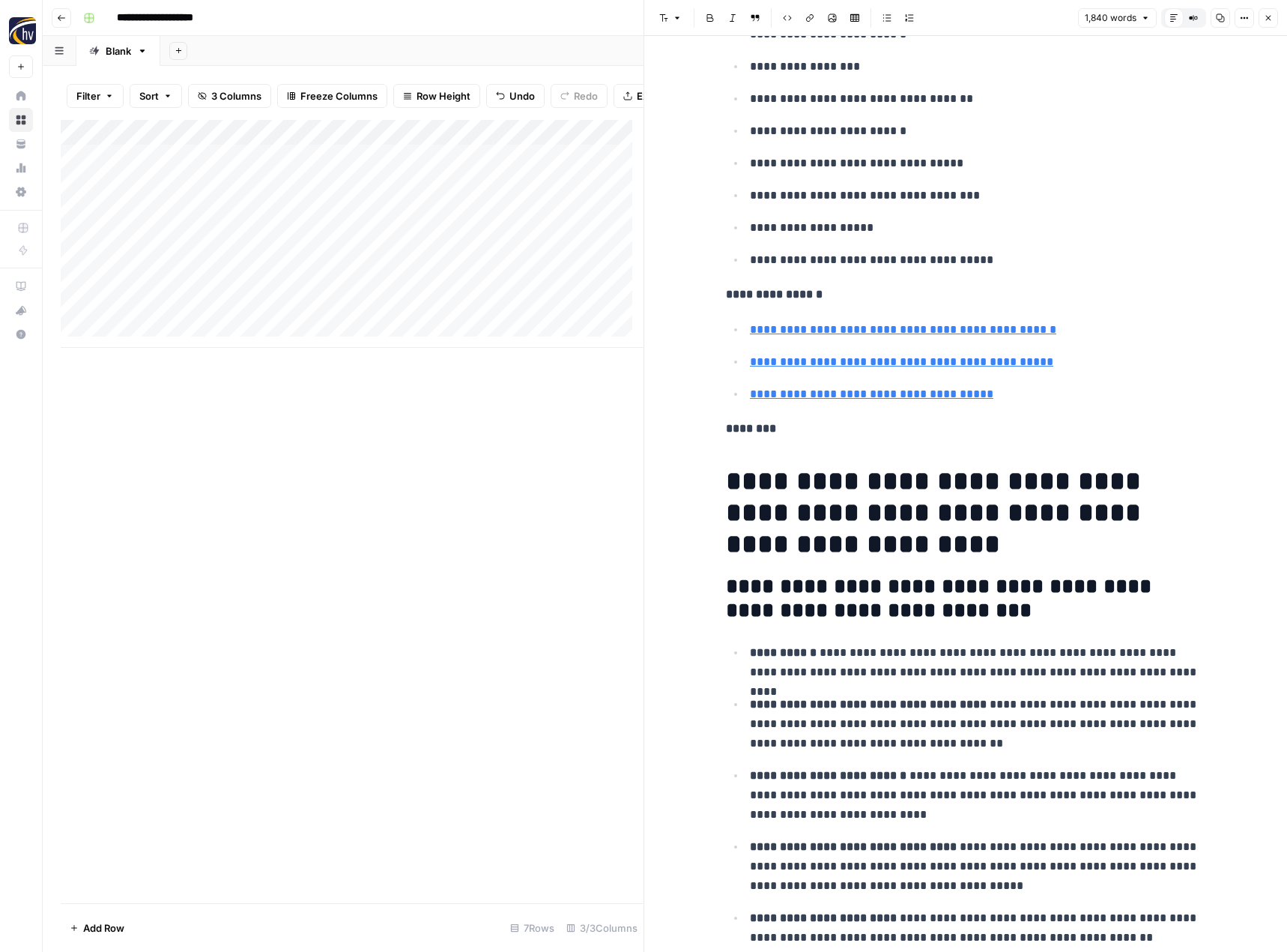
scroll to position [1199, 0]
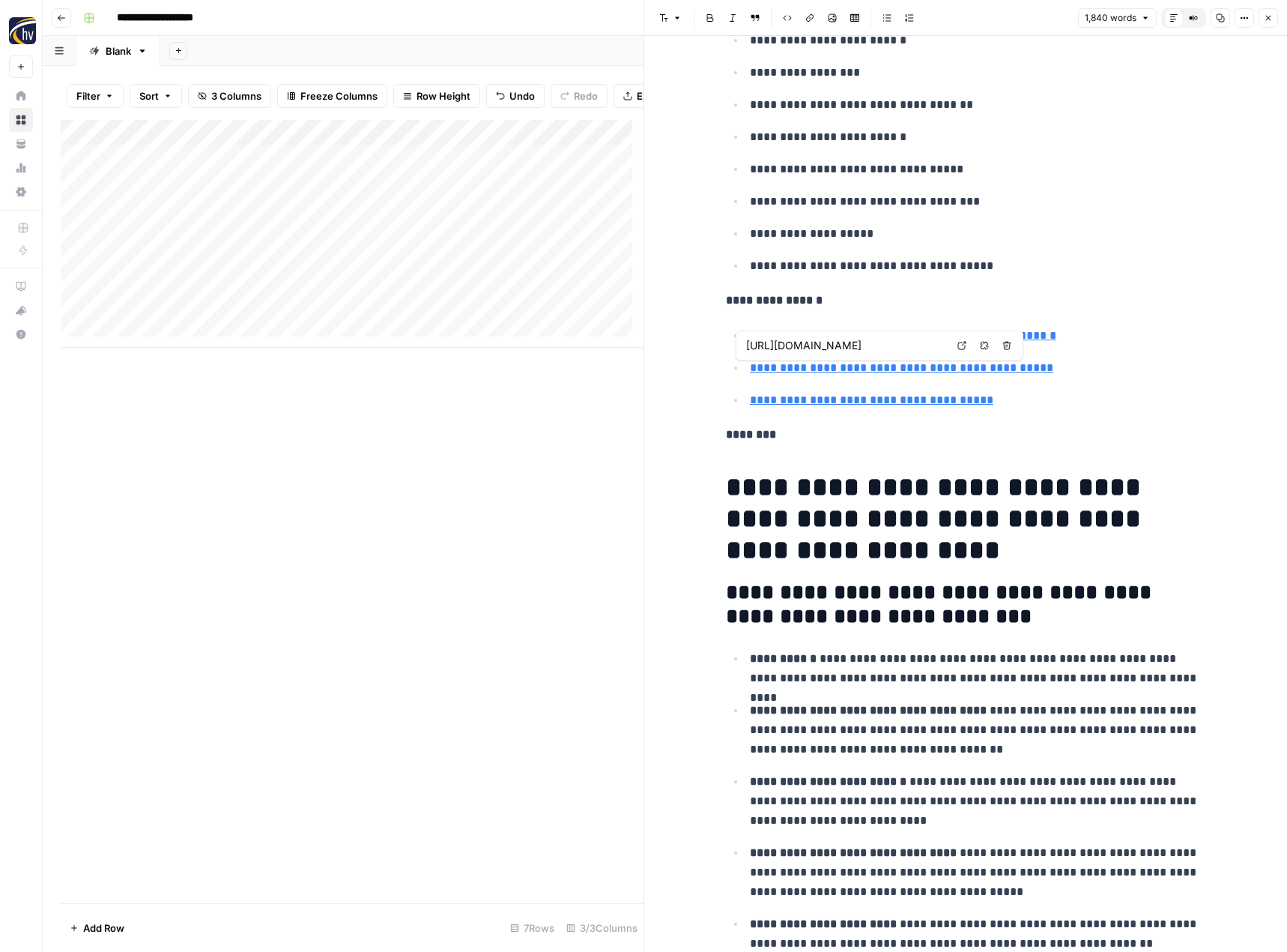
type input "[URL][DOMAIN_NAME]"
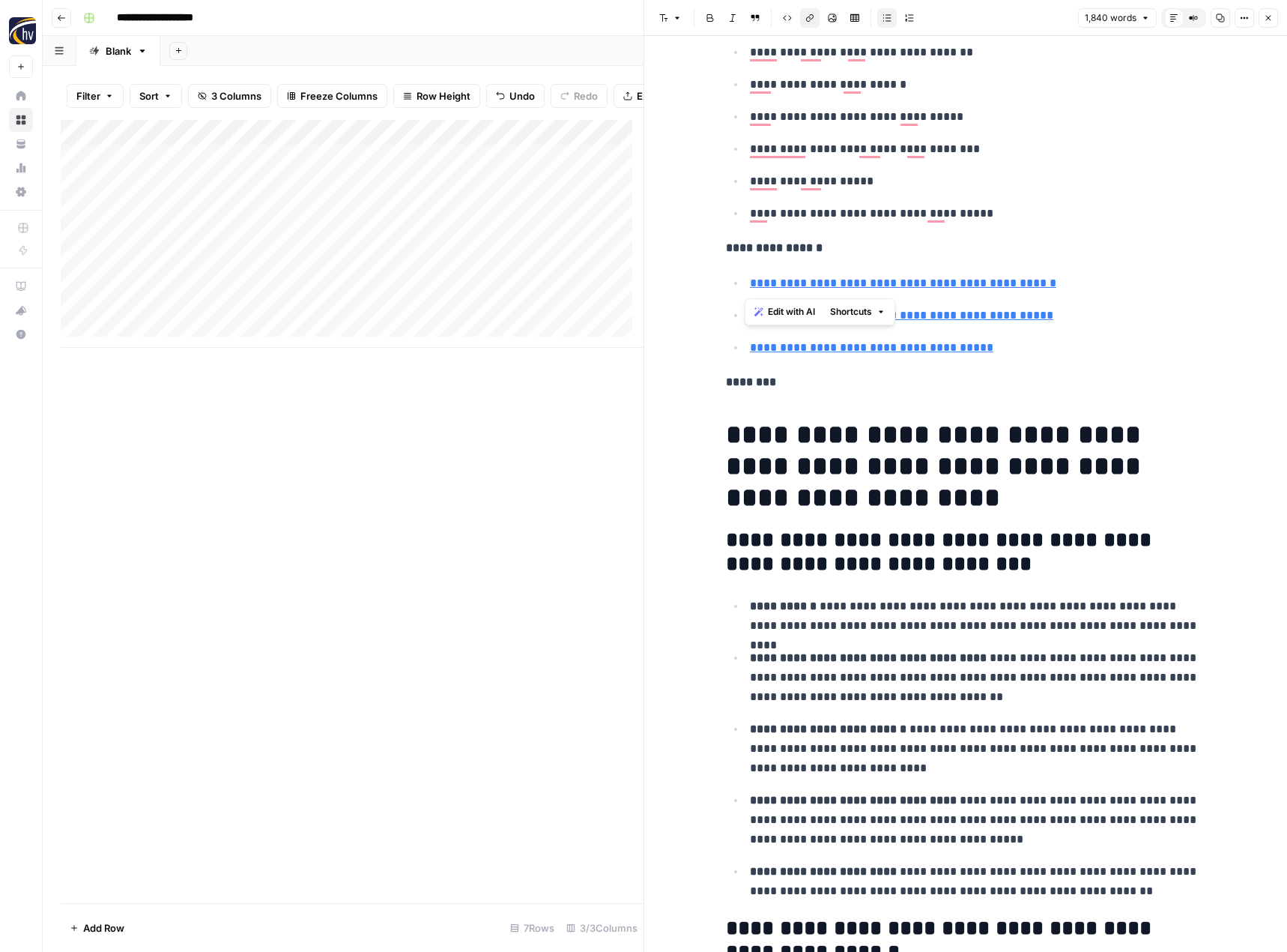
scroll to position [1251, 0]
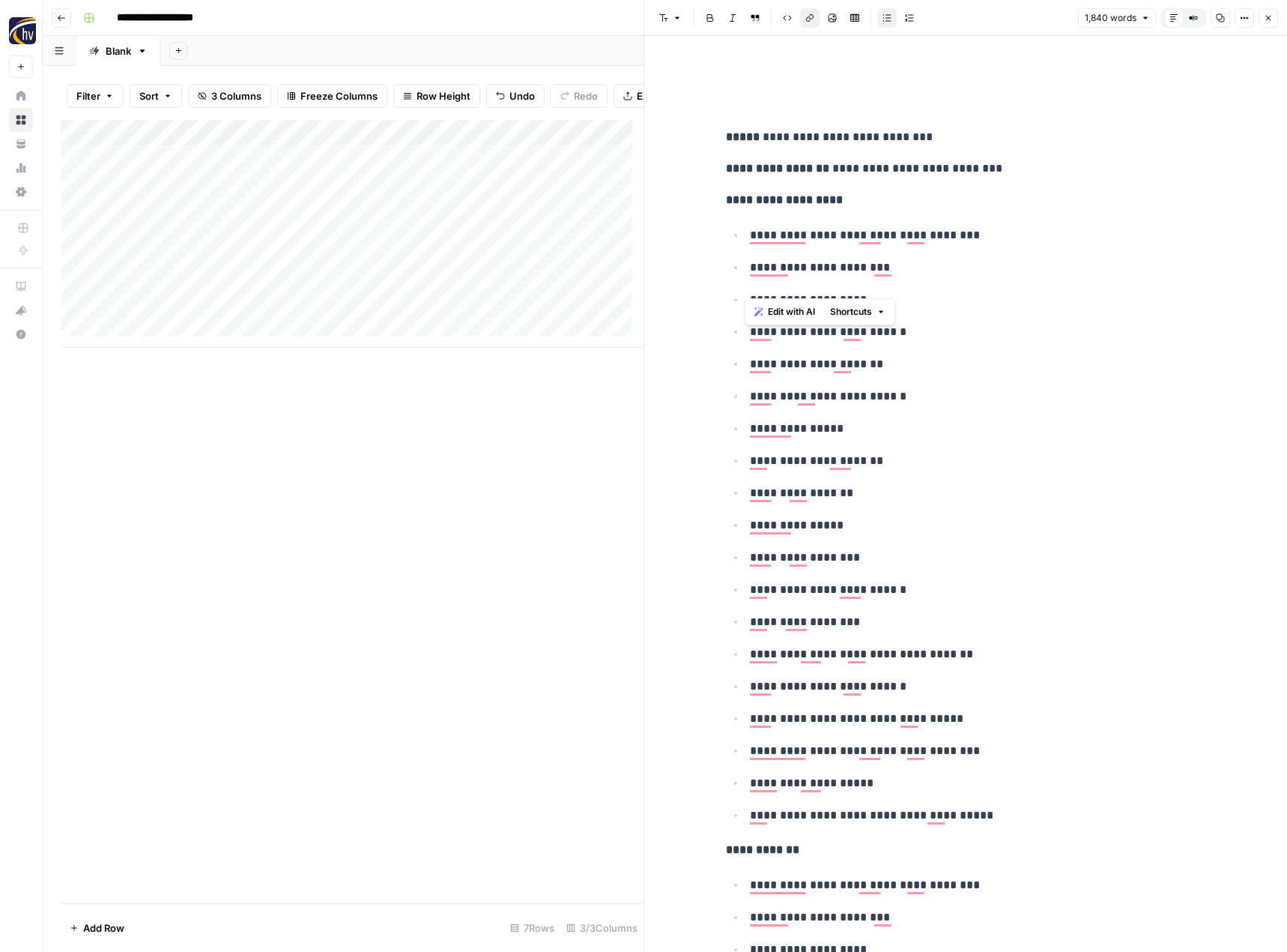
scroll to position [1251, 0]
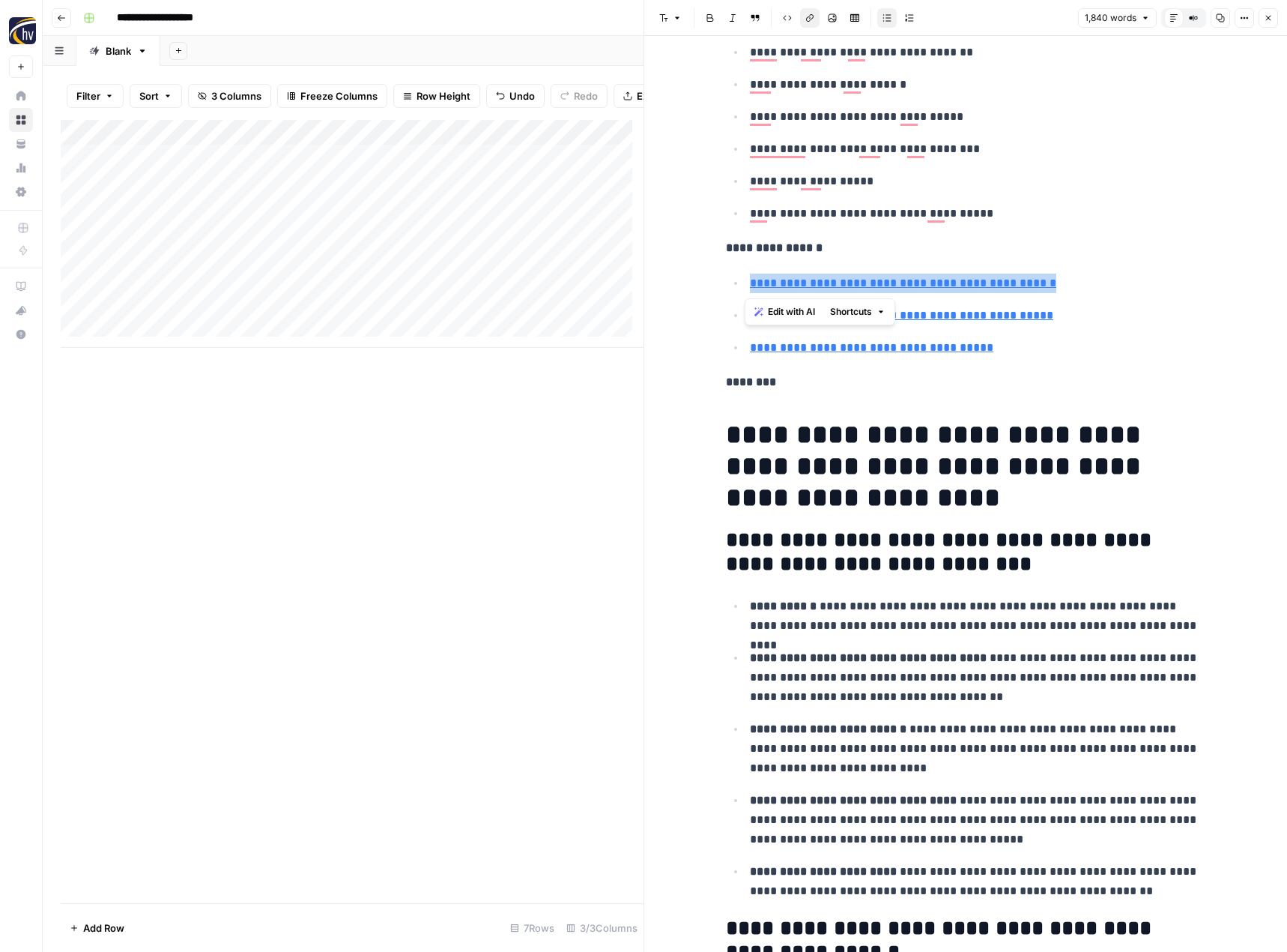
click at [1224, 14] on icon "button" at bounding box center [1220, 18] width 9 height 9
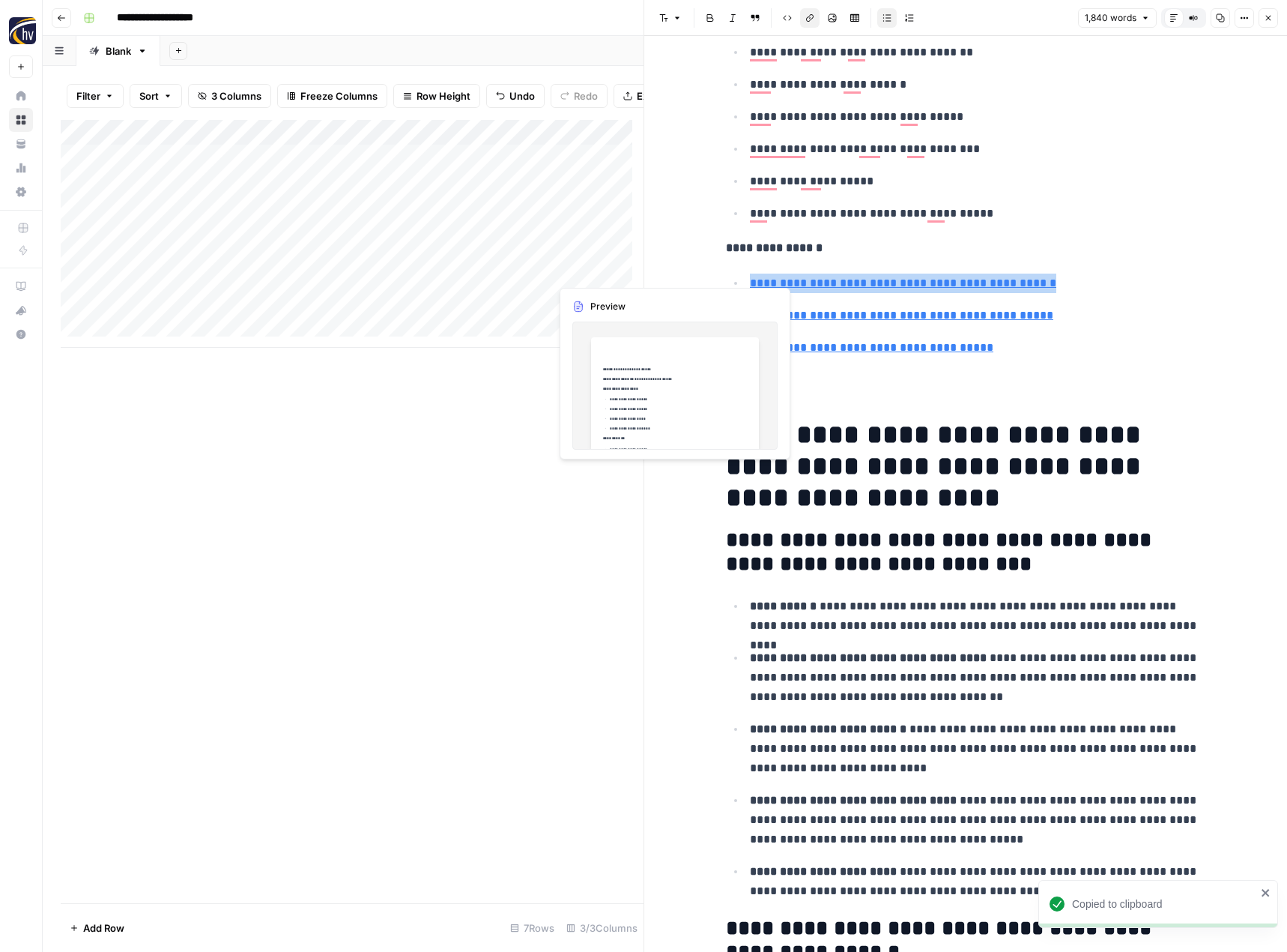
click at [605, 274] on div "Add Column" at bounding box center [352, 234] width 583 height 228
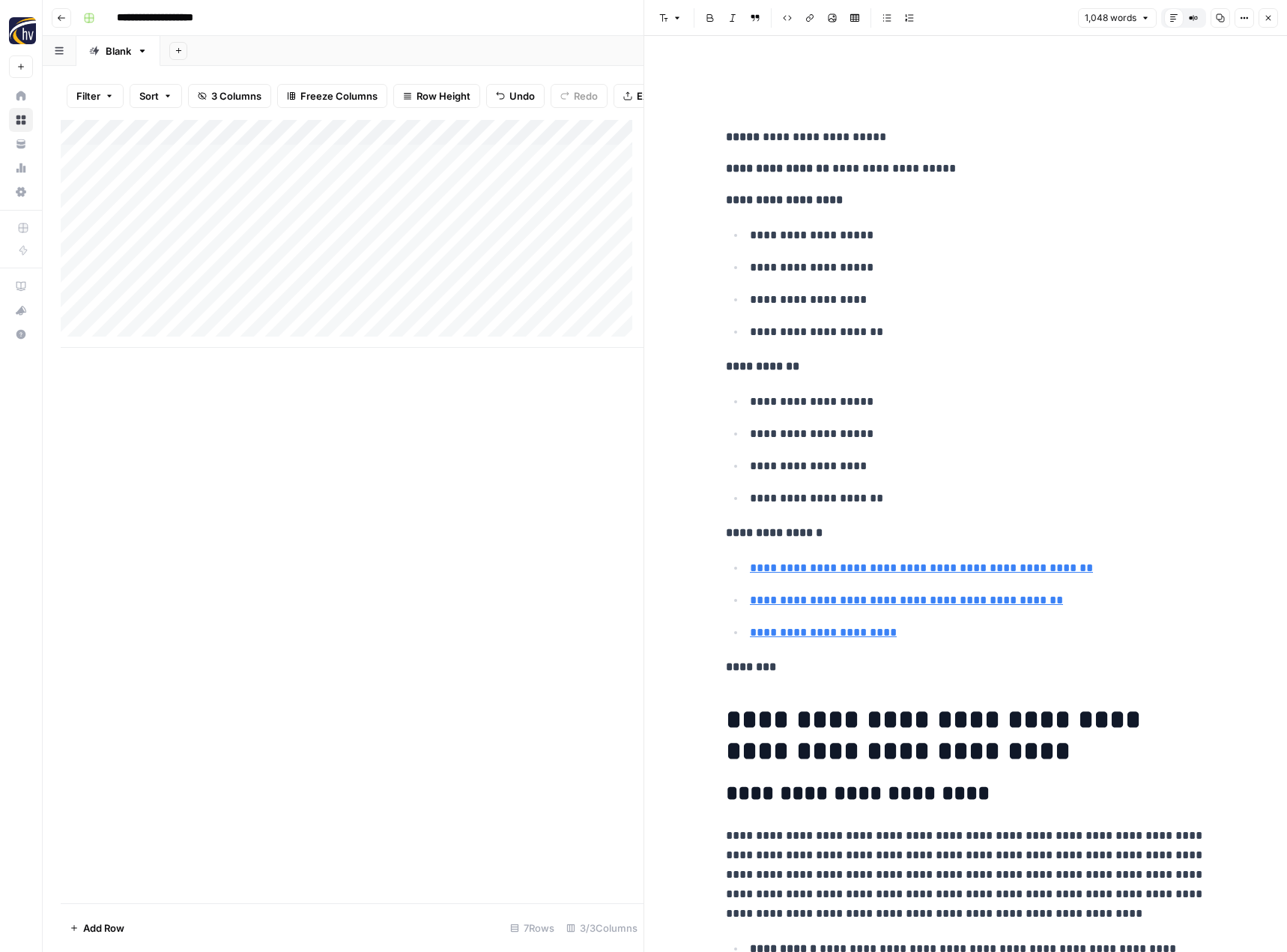
click at [1224, 18] on icon "button" at bounding box center [1221, 18] width 8 height 8
click at [585, 323] on div "Add Column" at bounding box center [352, 234] width 583 height 228
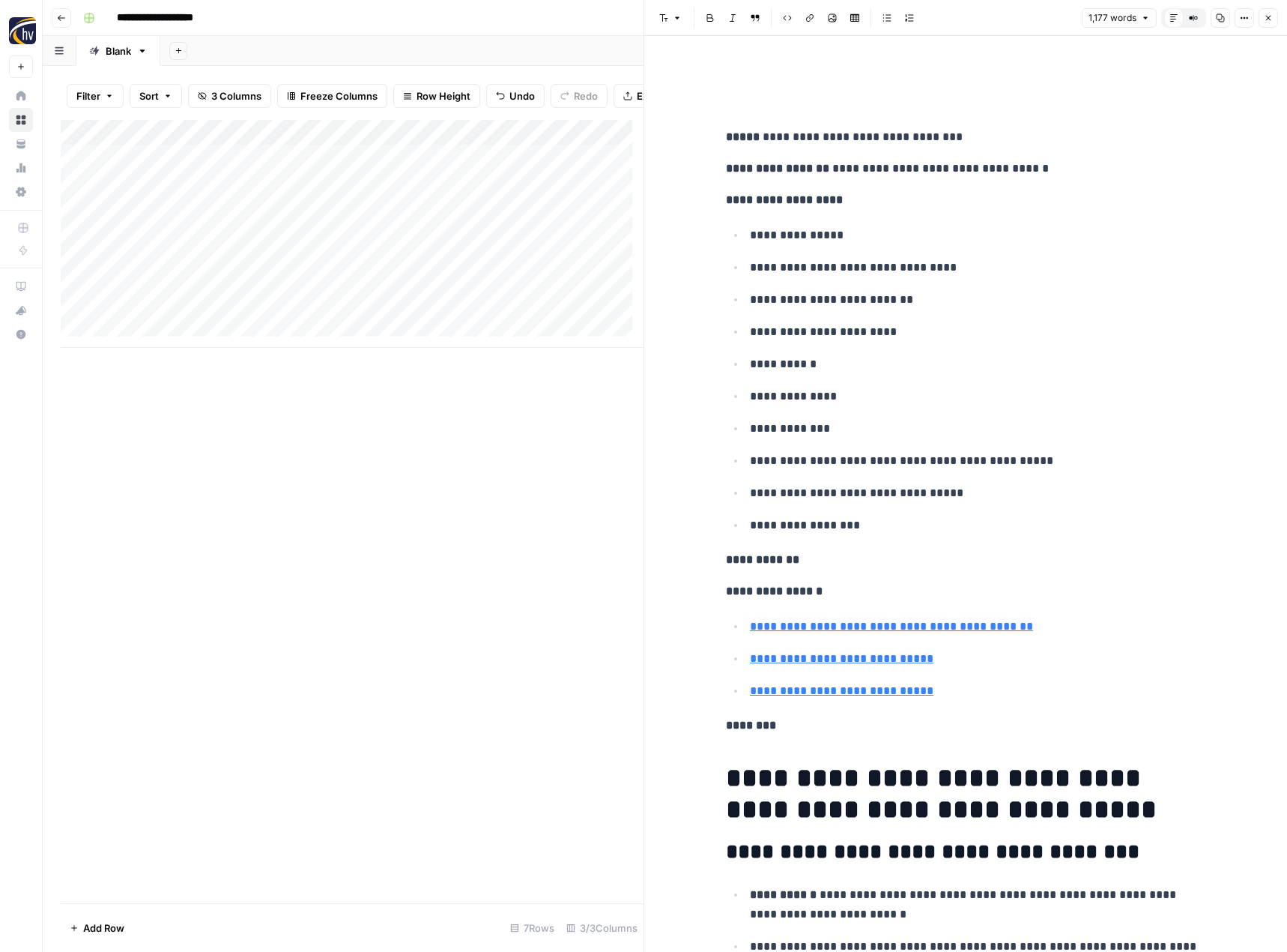
click at [1221, 16] on icon "button" at bounding box center [1220, 18] width 9 height 9
